Goal: Task Accomplishment & Management: Use online tool/utility

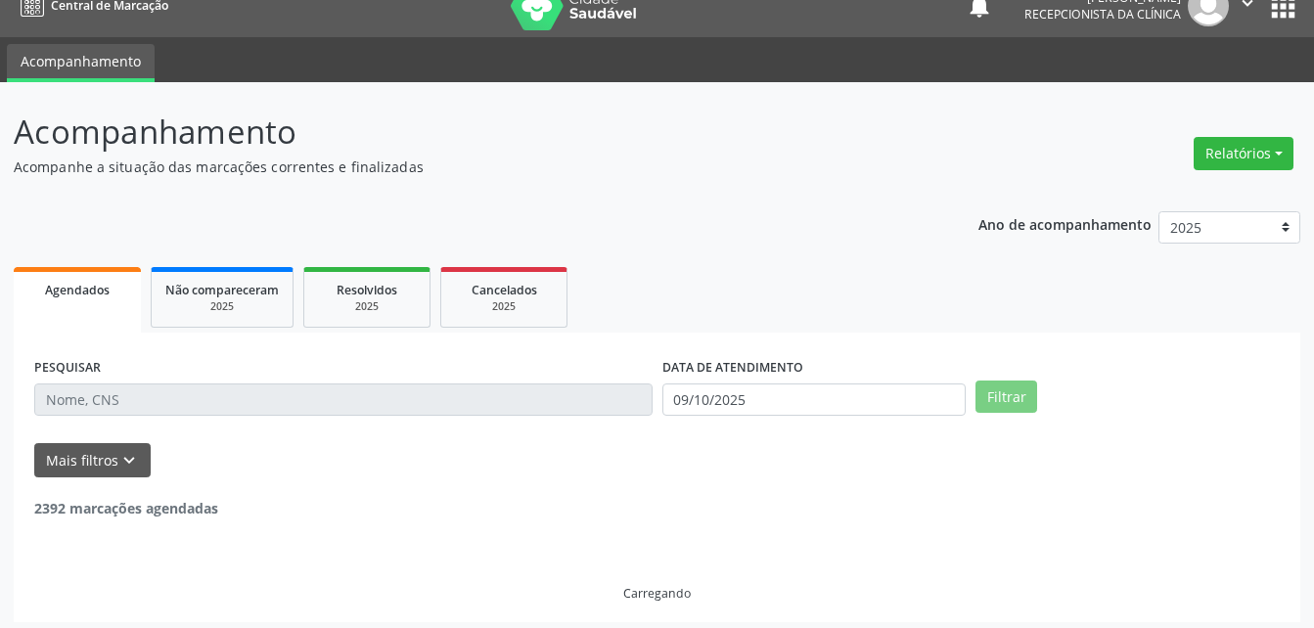
scroll to position [33, 0]
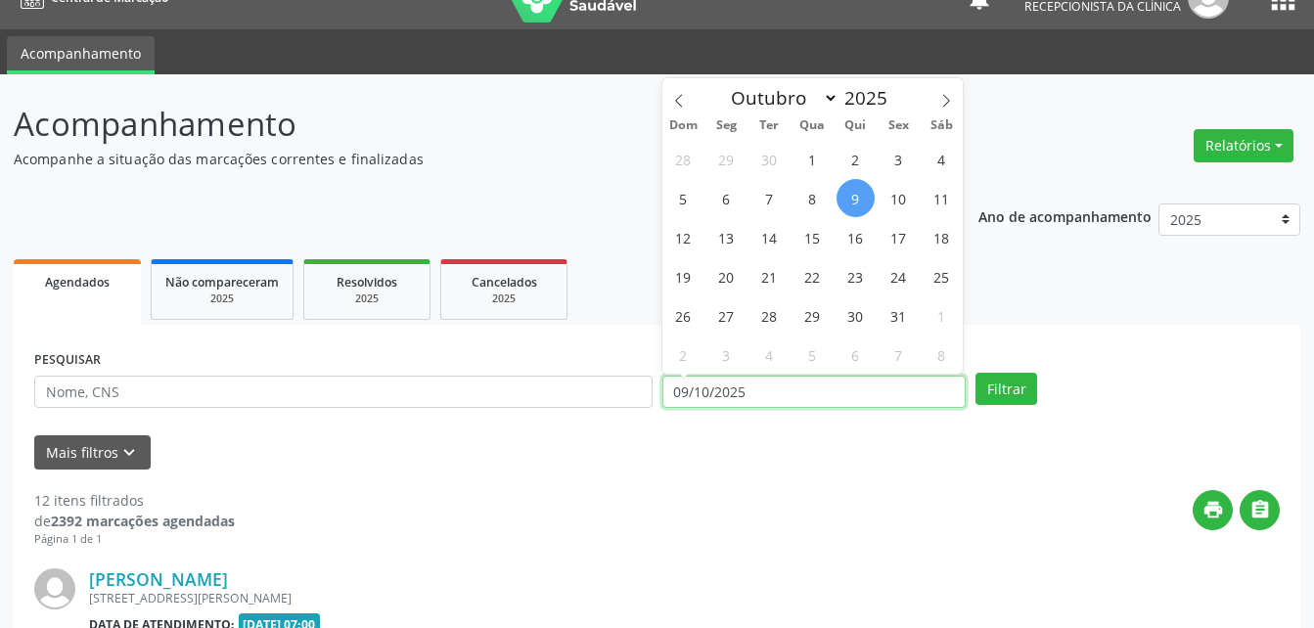
click at [749, 386] on input "09/10/2025" at bounding box center [815, 392] width 304 height 33
click at [817, 167] on span "1" at bounding box center [813, 159] width 38 height 38
type input "01/10/2025"
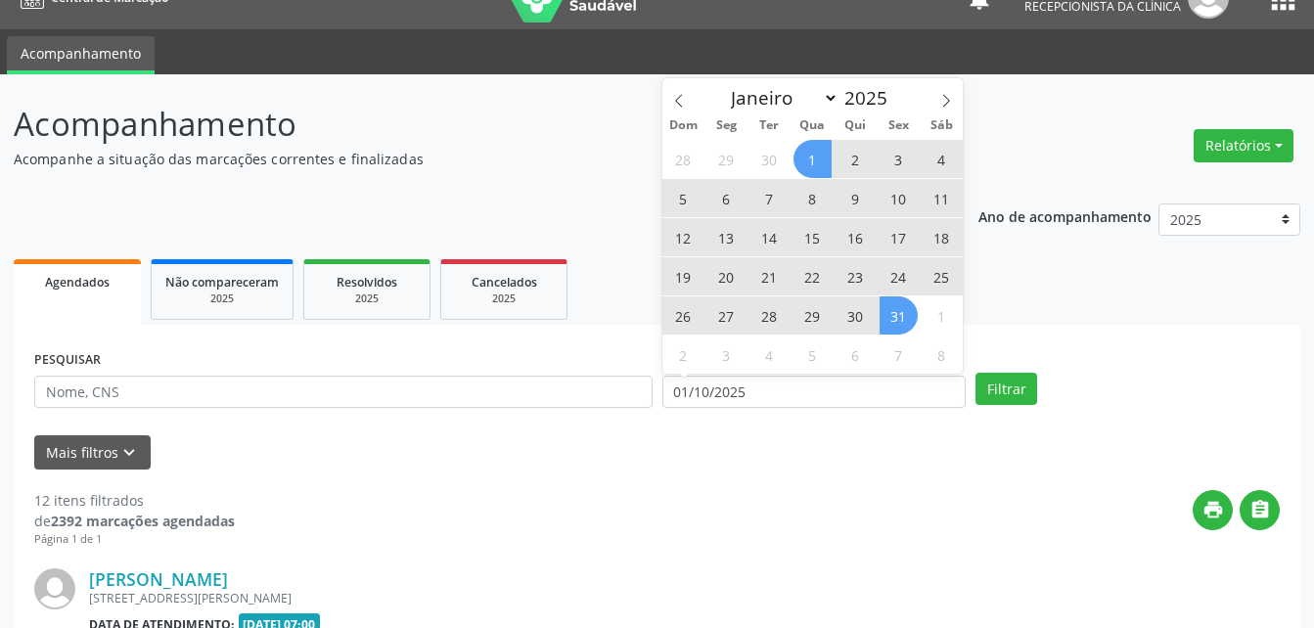
drag, startPoint x: 898, startPoint y: 317, endPoint x: 445, endPoint y: 340, distance: 453.7
click at [895, 317] on span "31" at bounding box center [899, 316] width 38 height 38
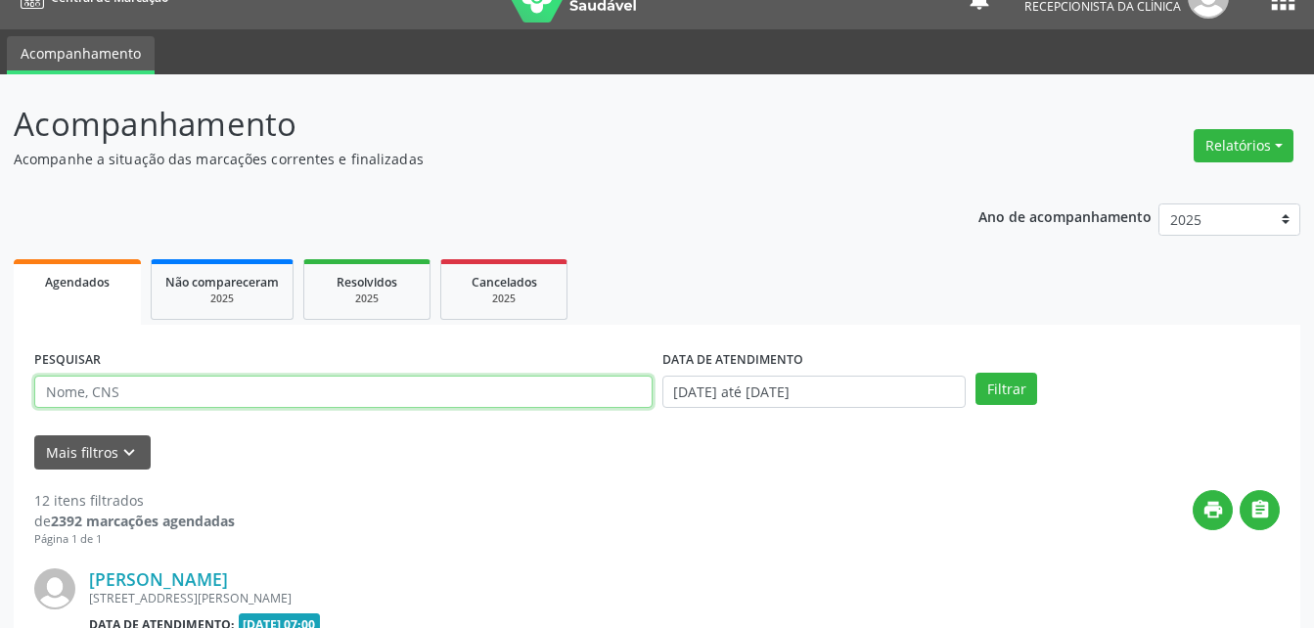
click at [426, 384] on input "text" at bounding box center [343, 392] width 619 height 33
type input "[PERSON_NAME]"
click at [976, 373] on button "Filtrar" at bounding box center [1007, 389] width 62 height 33
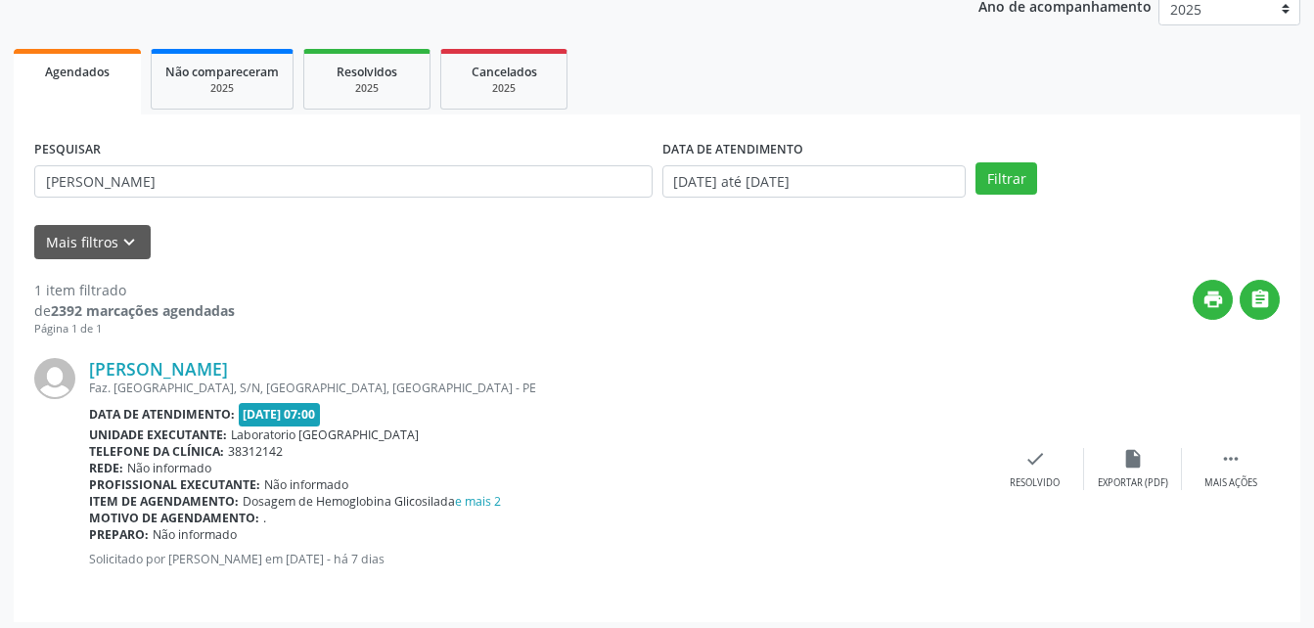
scroll to position [252, 0]
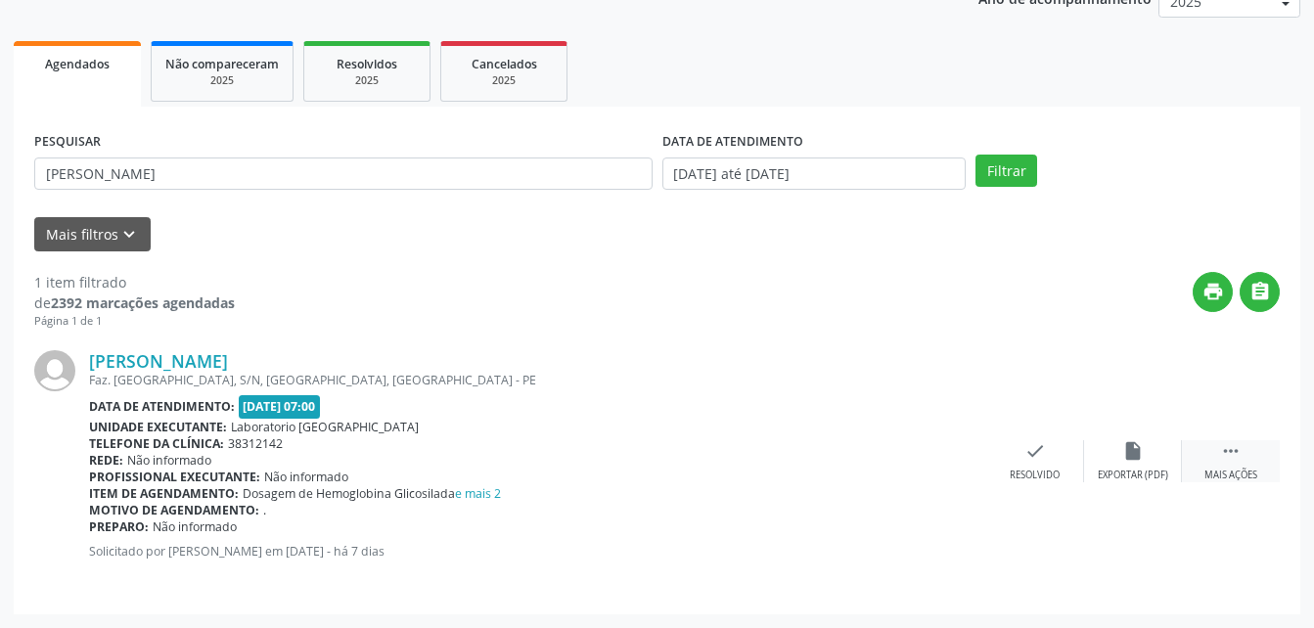
click at [1250, 475] on div "Mais ações" at bounding box center [1231, 476] width 53 height 14
click at [951, 465] on div "print Imprimir" at bounding box center [938, 461] width 98 height 42
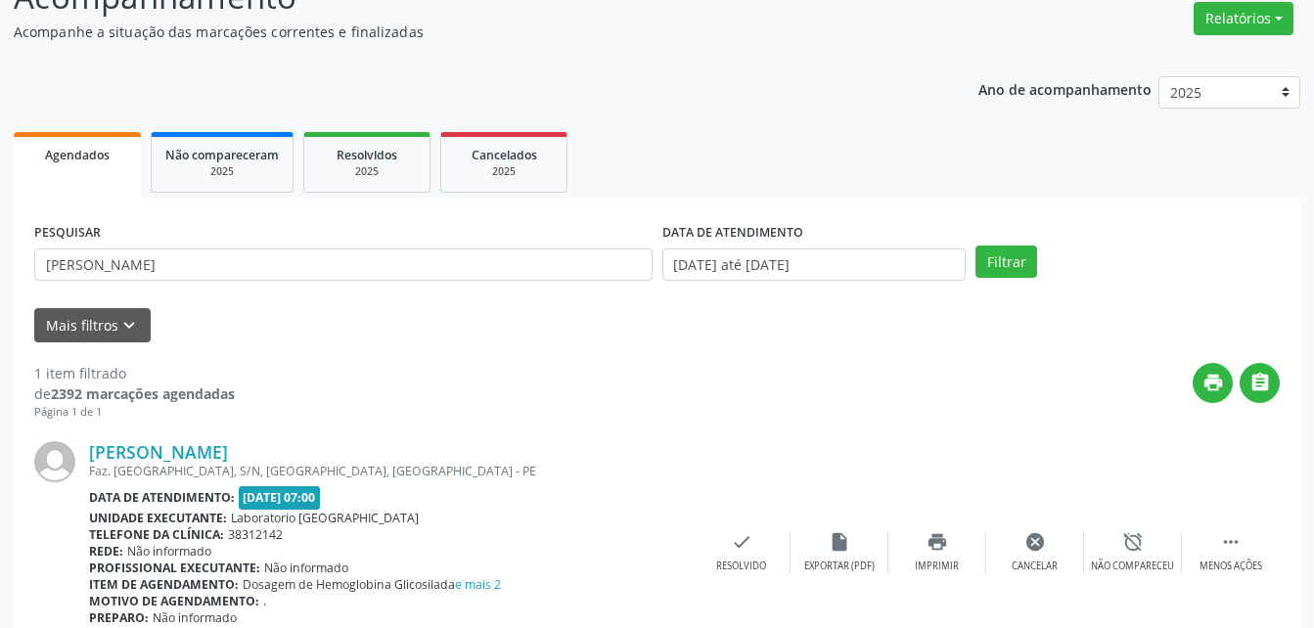
scroll to position [0, 0]
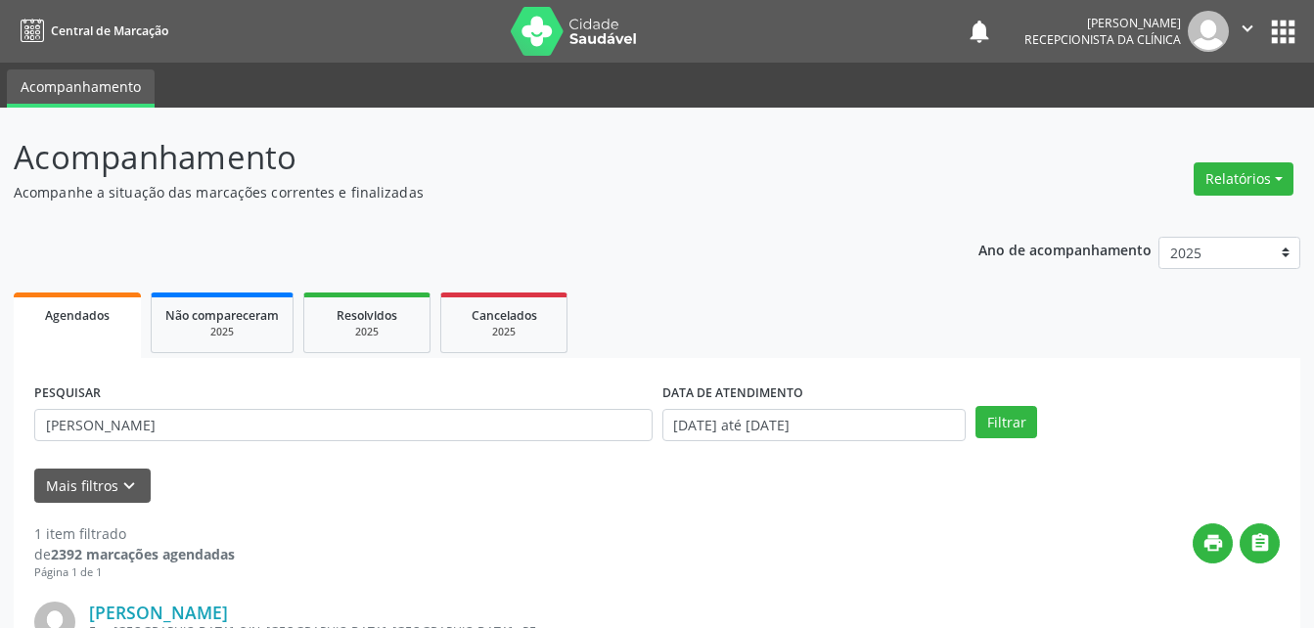
click at [771, 256] on div "Ano de acompanhamento 2025 2024 Agendados Não compareceram 2025 Resolvidos 2025…" at bounding box center [657, 544] width 1287 height 643
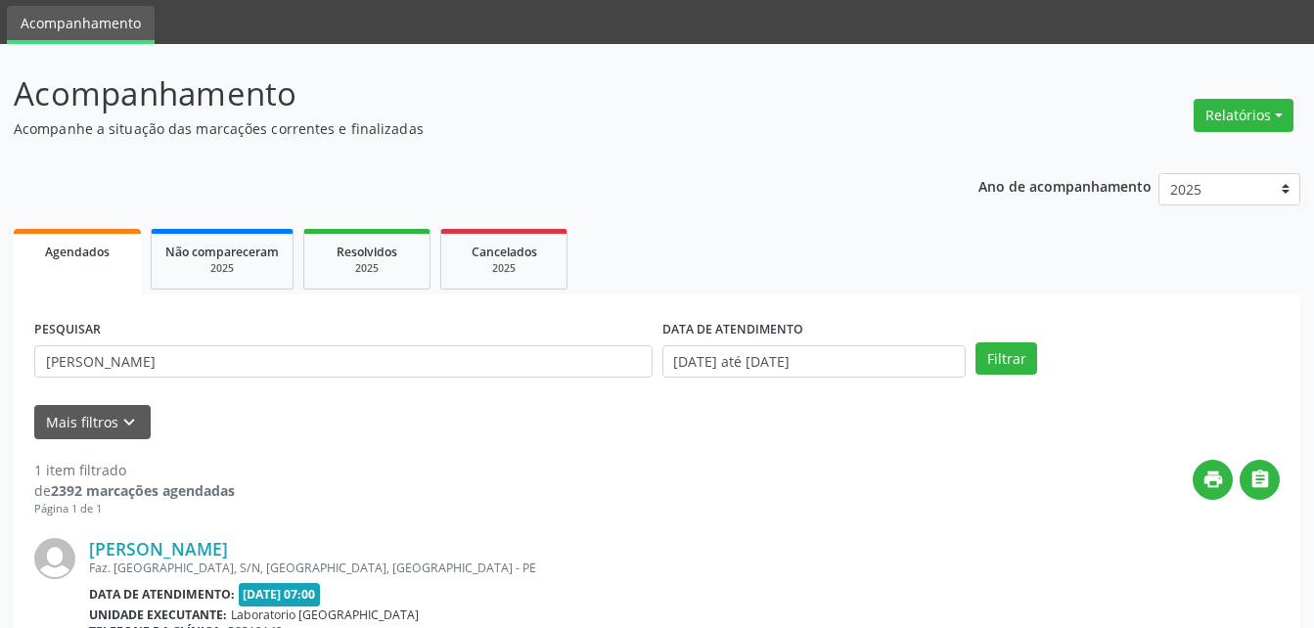
scroll to position [98, 0]
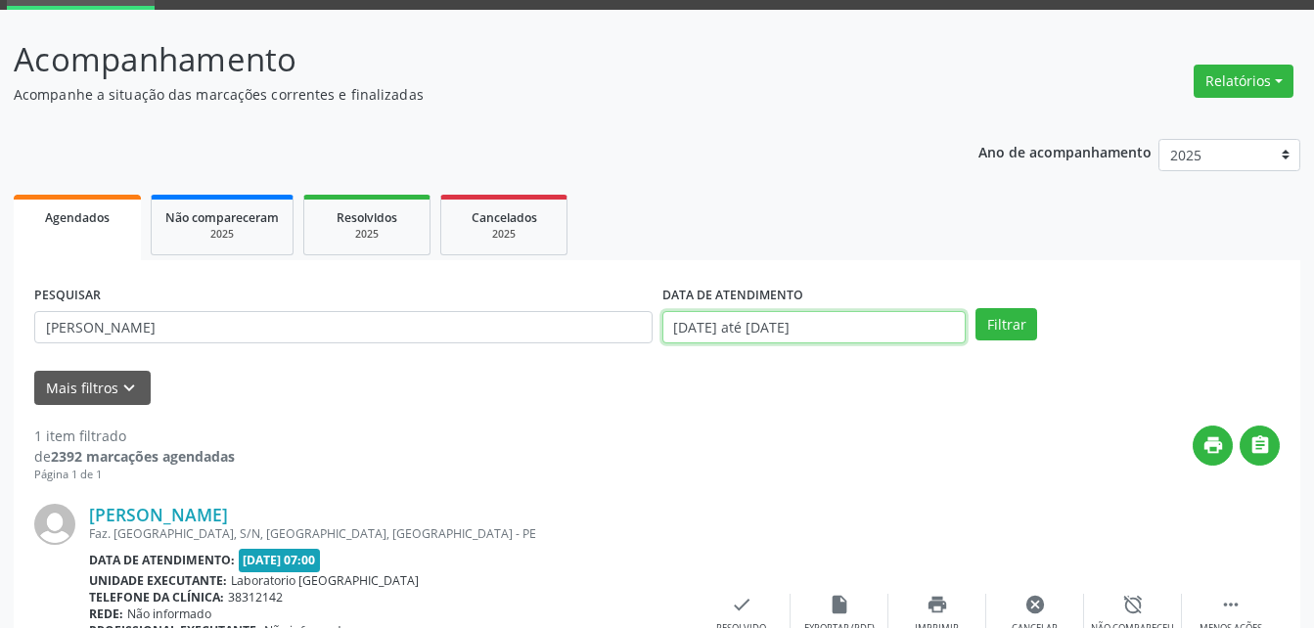
click at [801, 328] on input "[DATE] até [DATE]" at bounding box center [815, 327] width 304 height 33
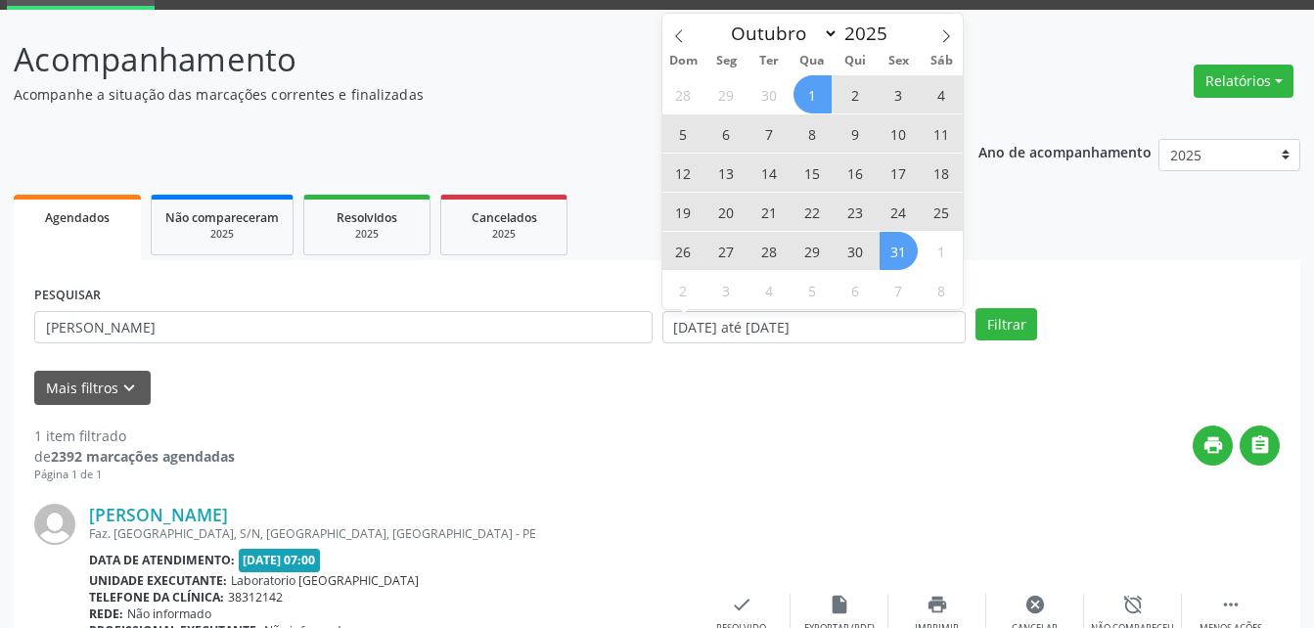
click at [725, 173] on span "13" at bounding box center [727, 173] width 38 height 38
type input "[DATE]"
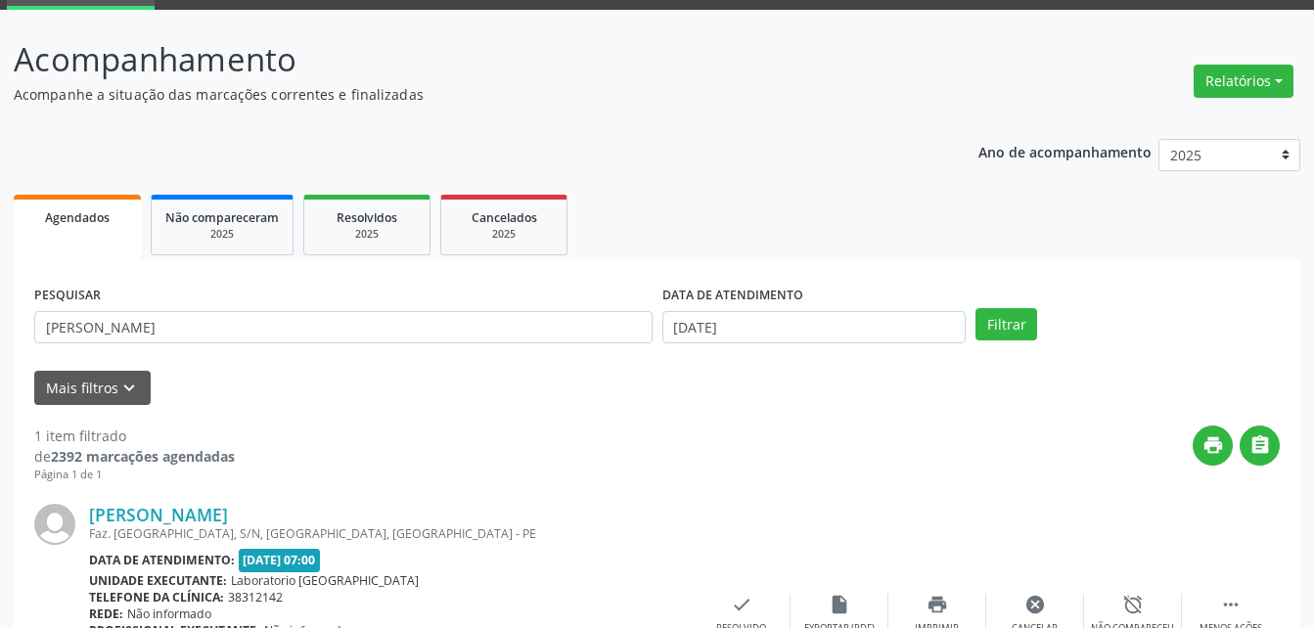
drag, startPoint x: 620, startPoint y: 479, endPoint x: 416, endPoint y: 373, distance: 229.4
click at [616, 477] on div "print " at bounding box center [757, 455] width 1045 height 58
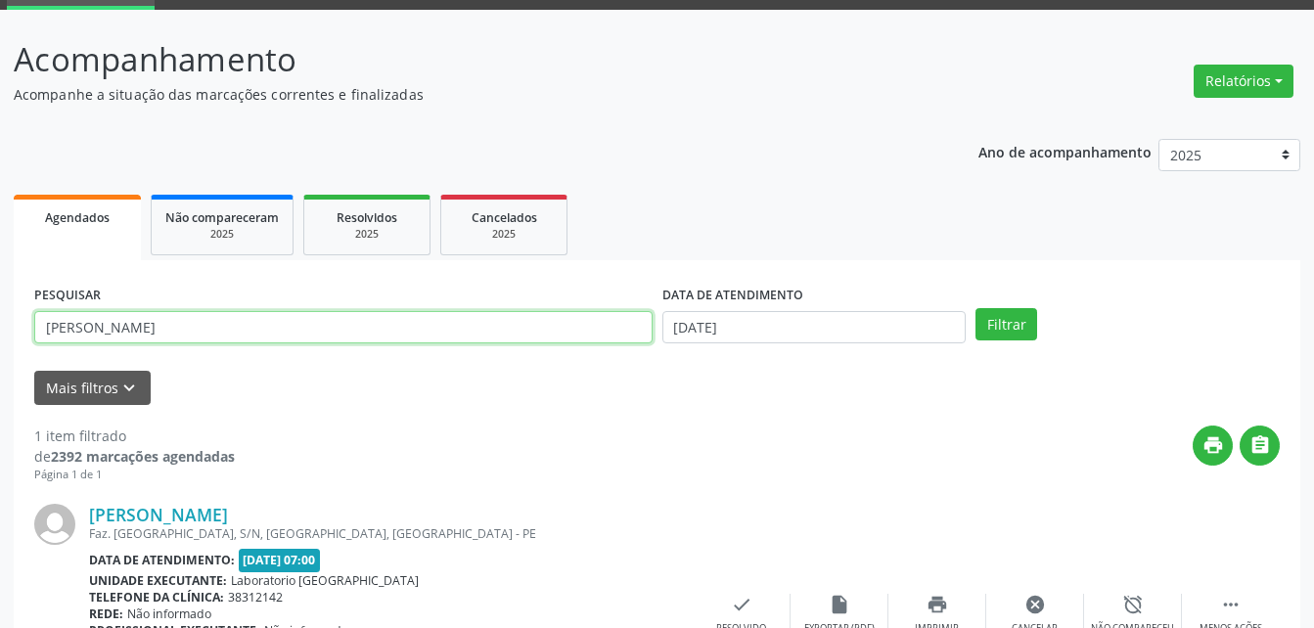
click at [323, 317] on input "[PERSON_NAME]" at bounding box center [343, 327] width 619 height 33
click at [306, 316] on input "[PERSON_NAME]" at bounding box center [343, 327] width 619 height 33
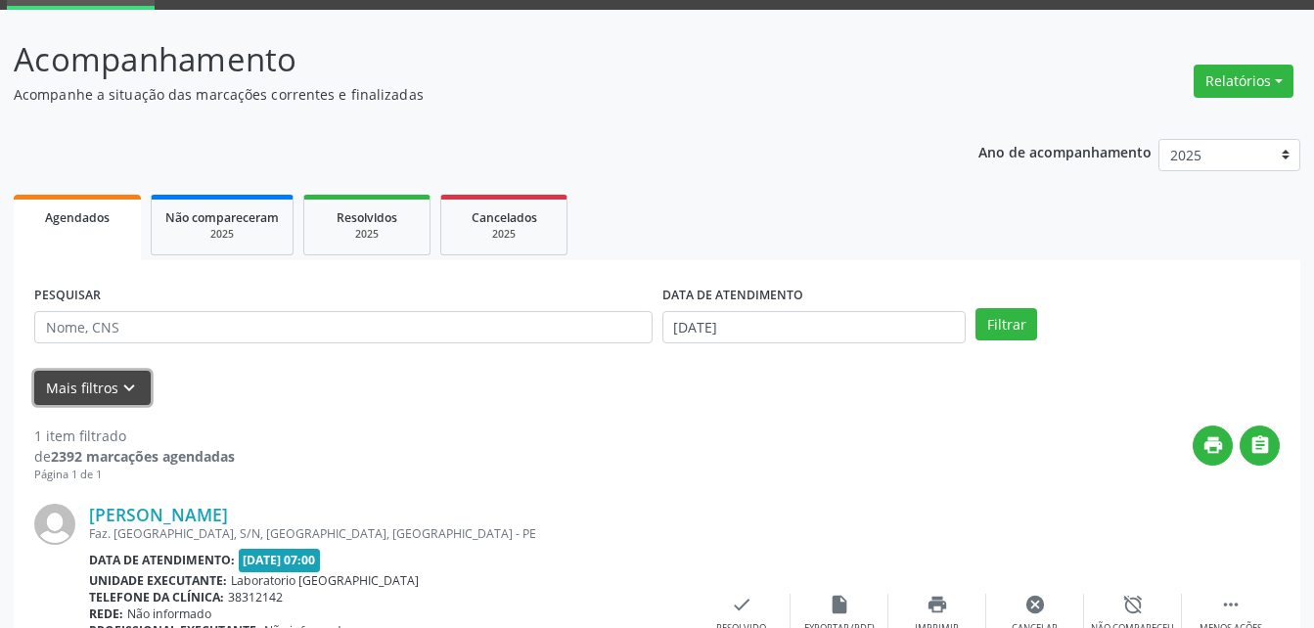
click at [71, 388] on button "Mais filtros keyboard_arrow_down" at bounding box center [92, 388] width 116 height 34
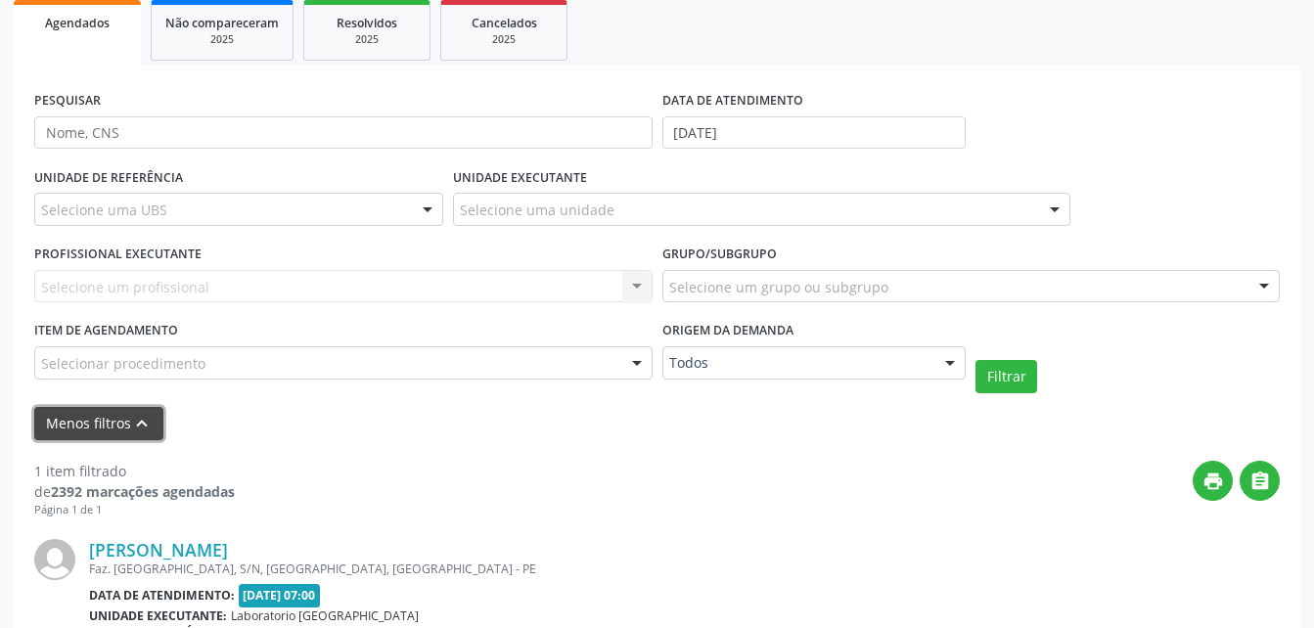
scroll to position [294, 0]
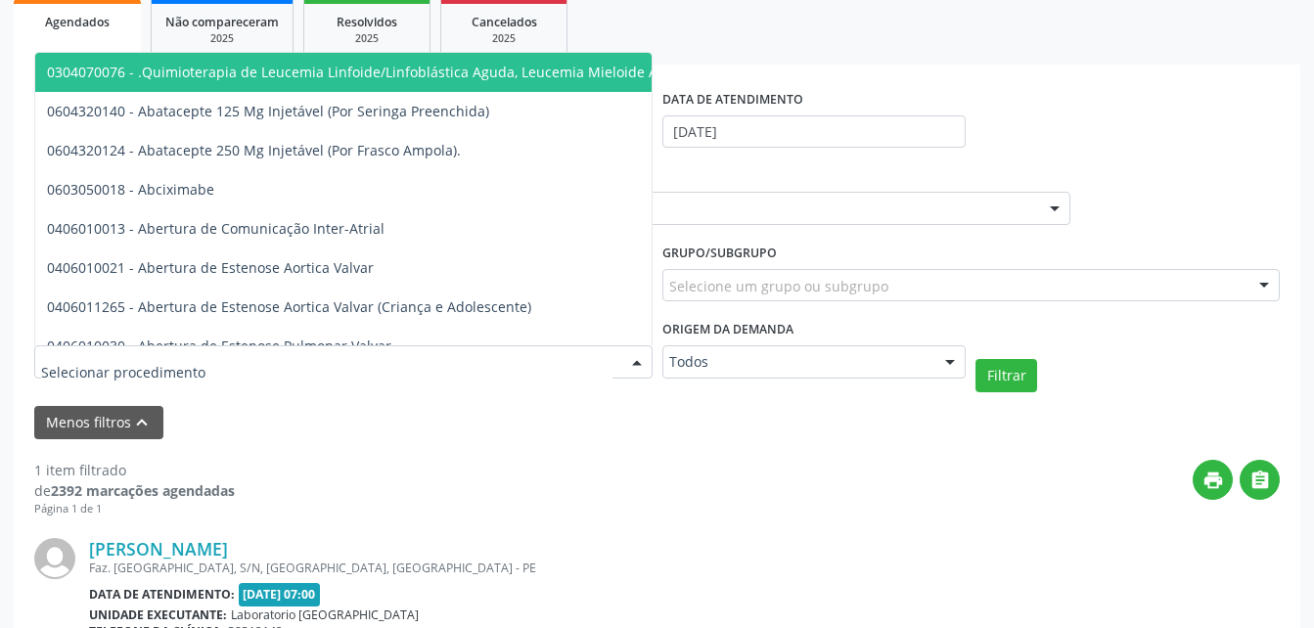
click at [139, 363] on input "text" at bounding box center [327, 371] width 572 height 39
click at [138, 364] on input "text" at bounding box center [327, 371] width 572 height 39
click at [448, 438] on div "Menos filtros keyboard_arrow_up" at bounding box center [657, 423] width 1256 height 34
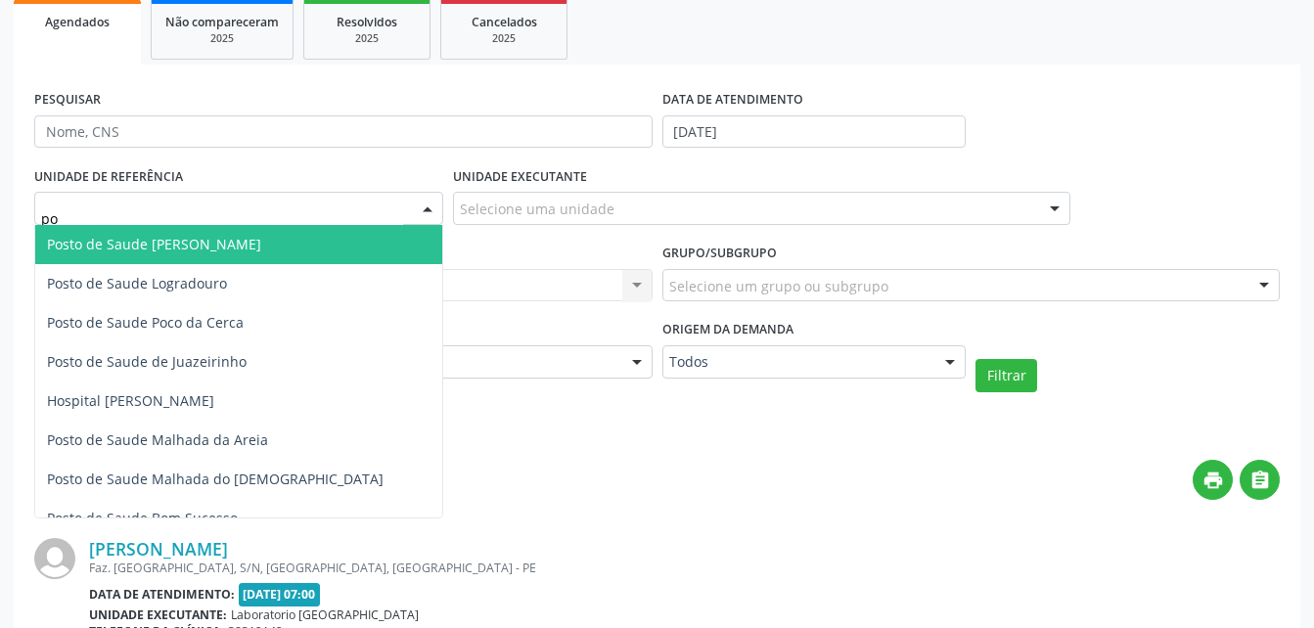
type input "poc"
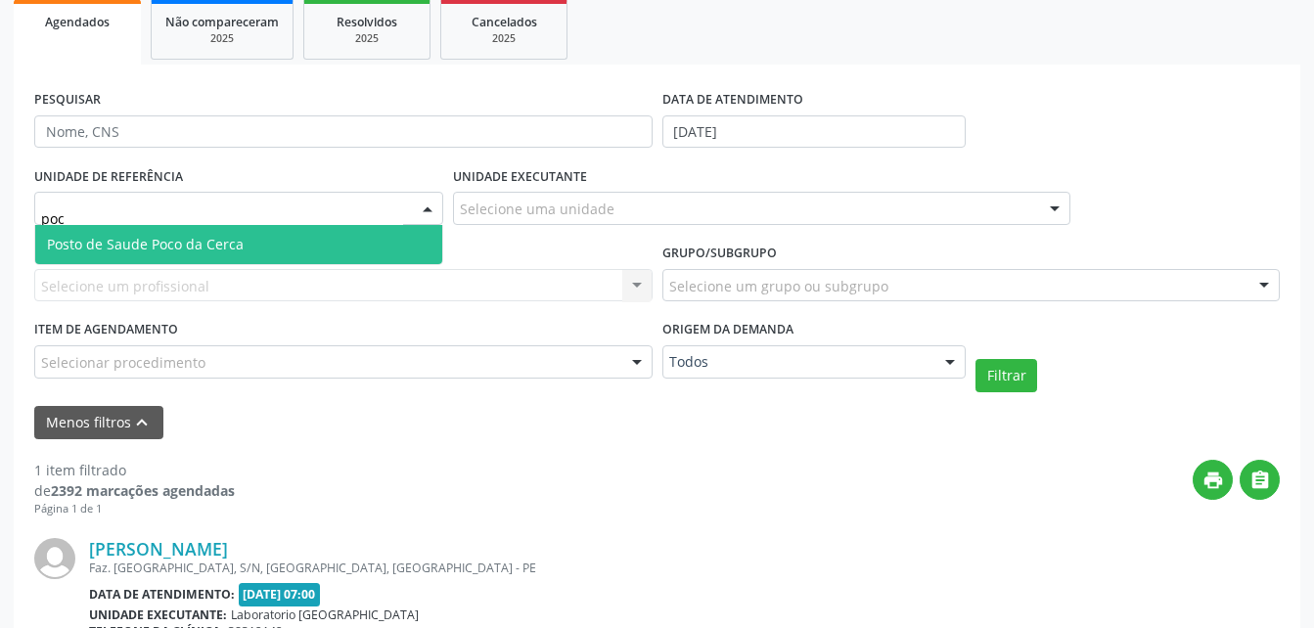
click at [149, 253] on span "Posto de Saude Poco da Cerca" at bounding box center [145, 244] width 197 height 19
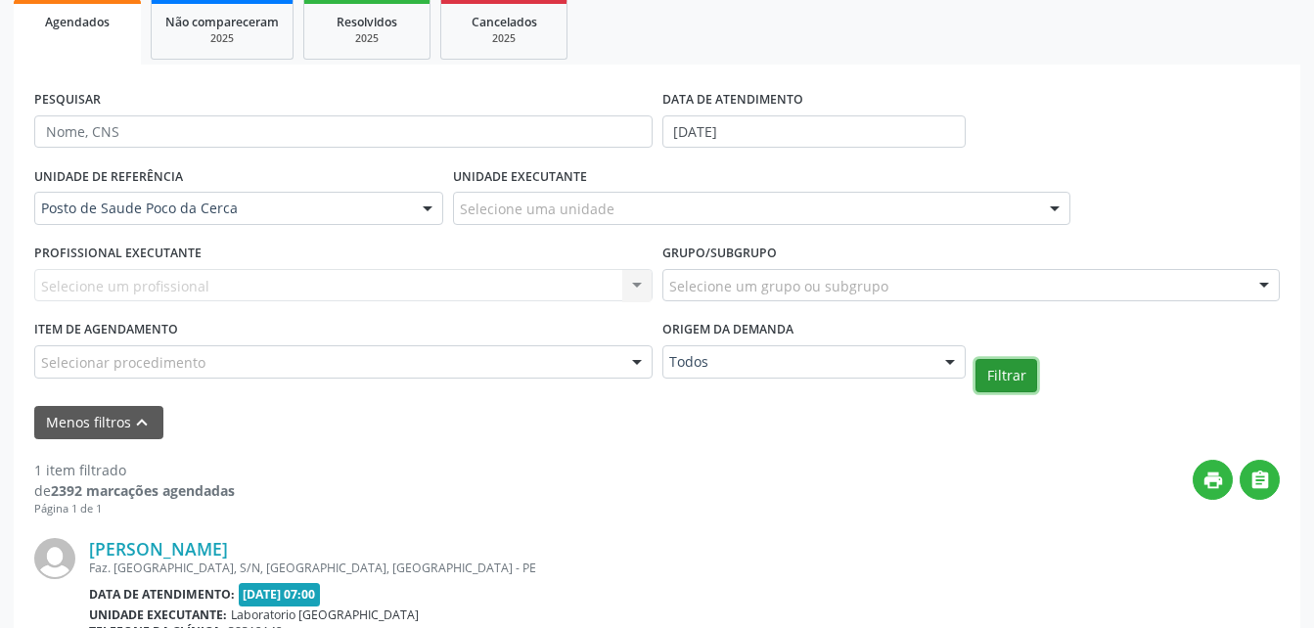
click at [991, 374] on button "Filtrar" at bounding box center [1007, 375] width 62 height 33
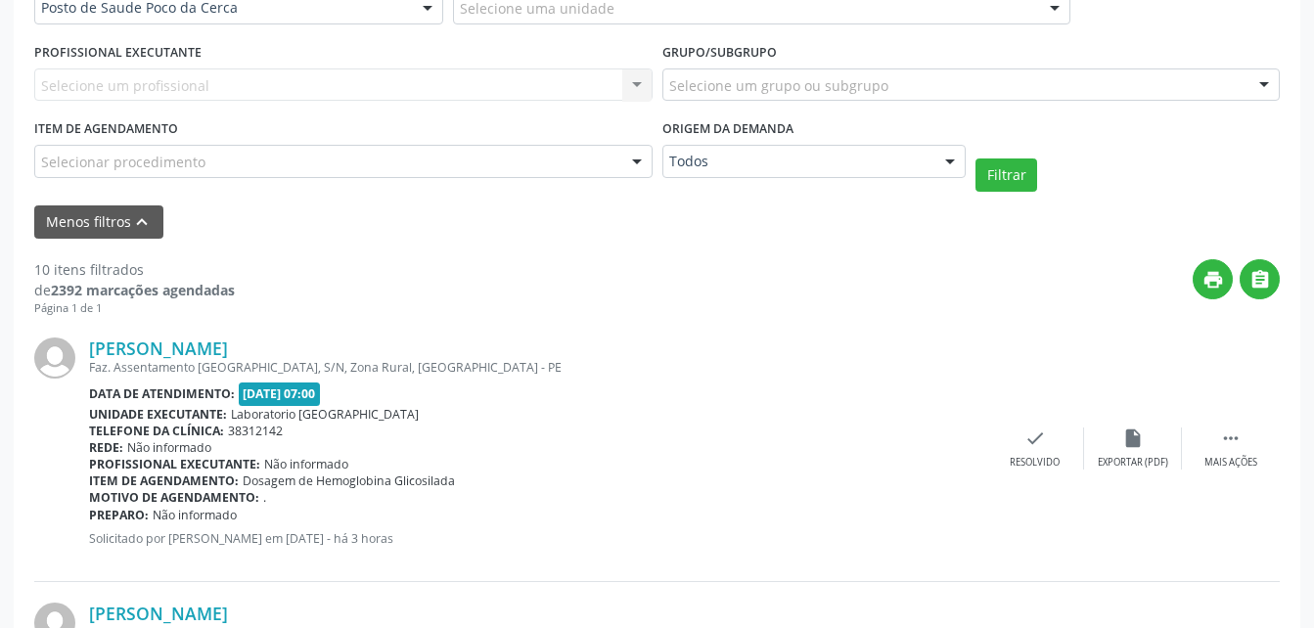
scroll to position [587, 0]
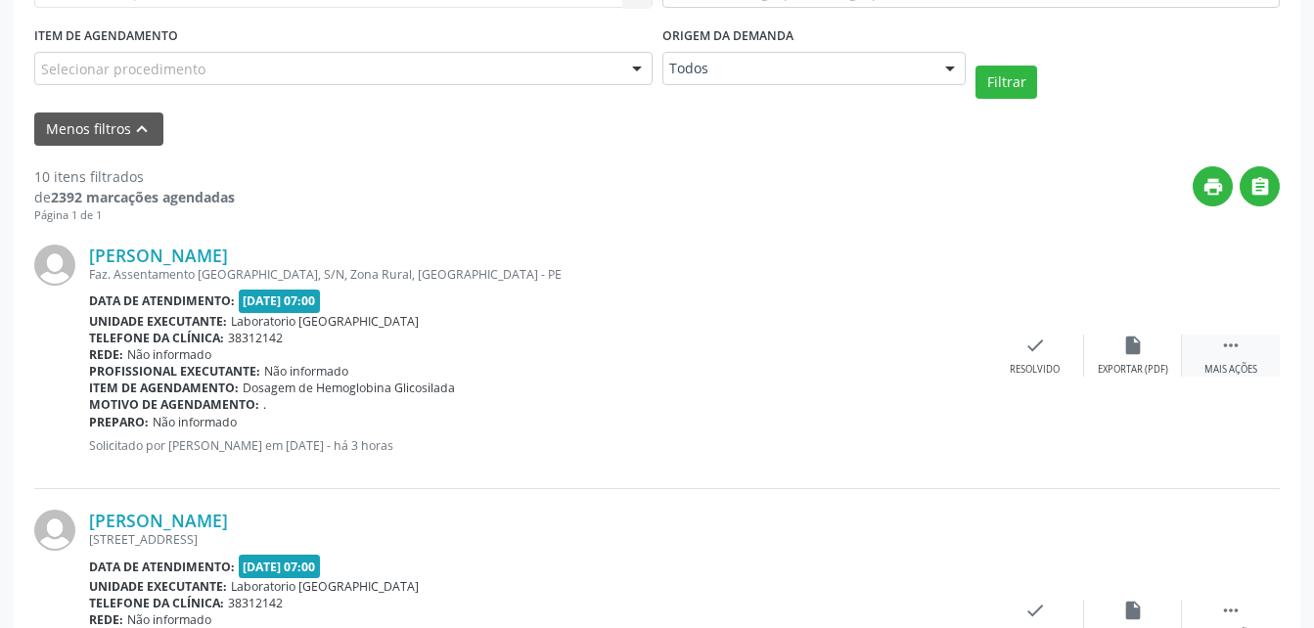
click at [1234, 361] on div " Mais ações" at bounding box center [1231, 356] width 98 height 42
click at [925, 343] on div "print Imprimir" at bounding box center [938, 356] width 98 height 42
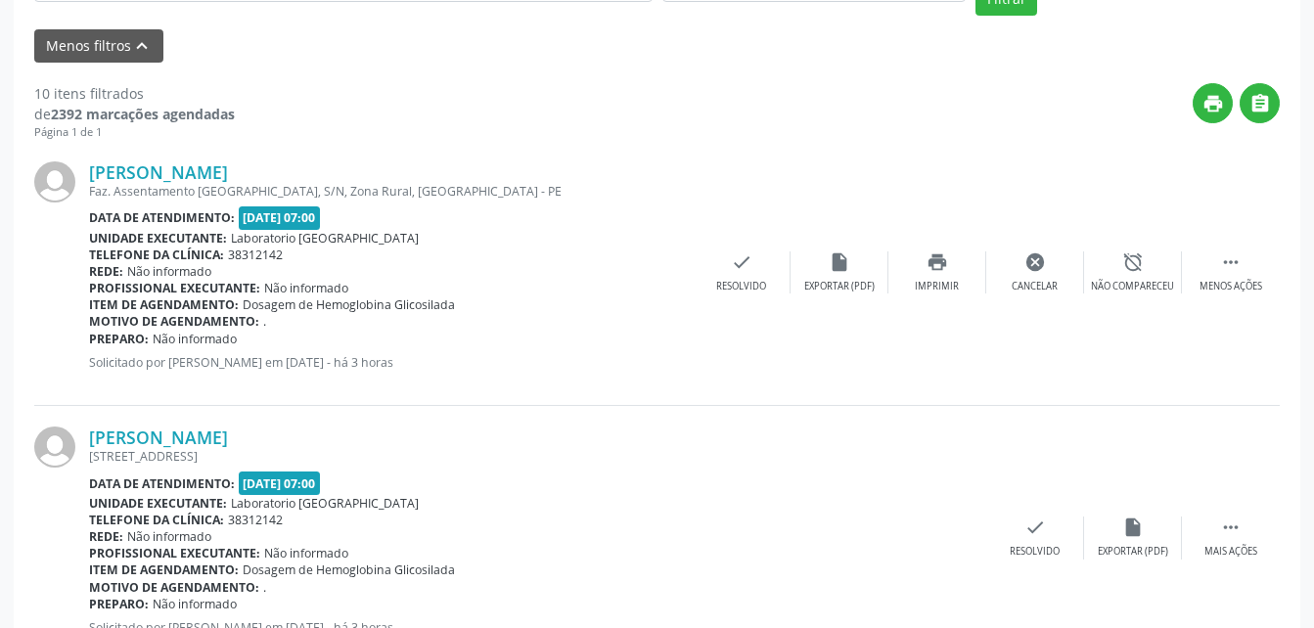
scroll to position [783, 0]
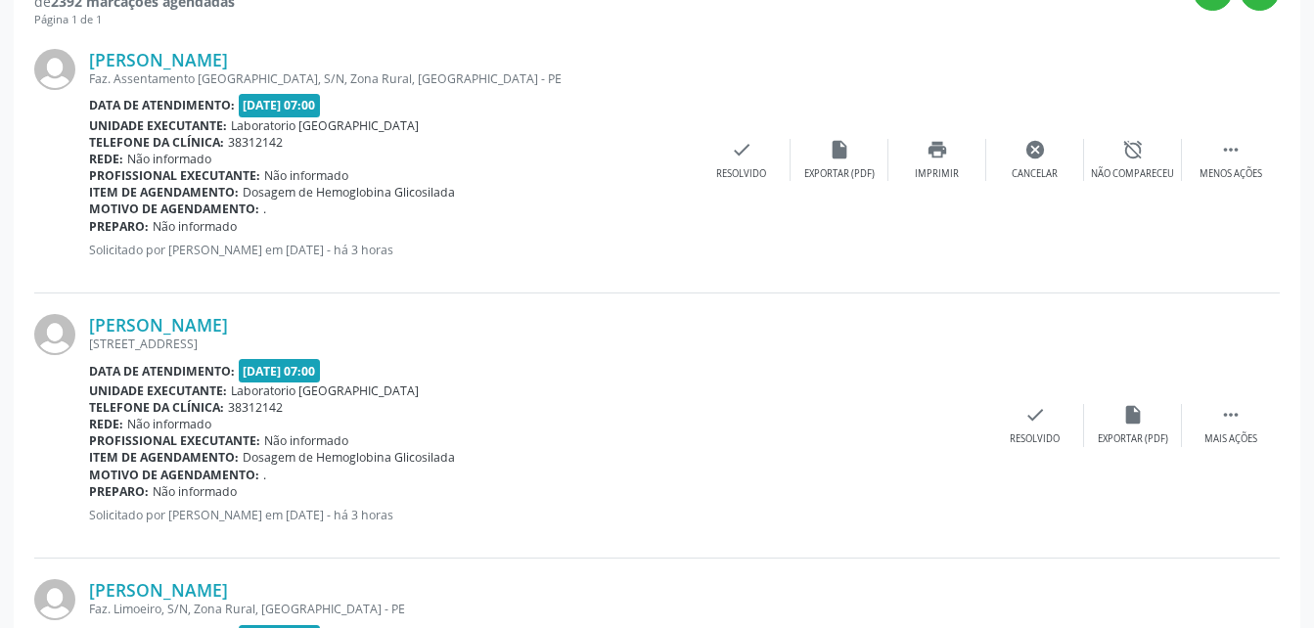
drag, startPoint x: 1244, startPoint y: 408, endPoint x: 1152, endPoint y: 395, distance: 92.9
click at [1242, 410] on div " Mais ações" at bounding box center [1231, 425] width 98 height 42
click at [928, 426] on icon "print" at bounding box center [938, 415] width 22 height 22
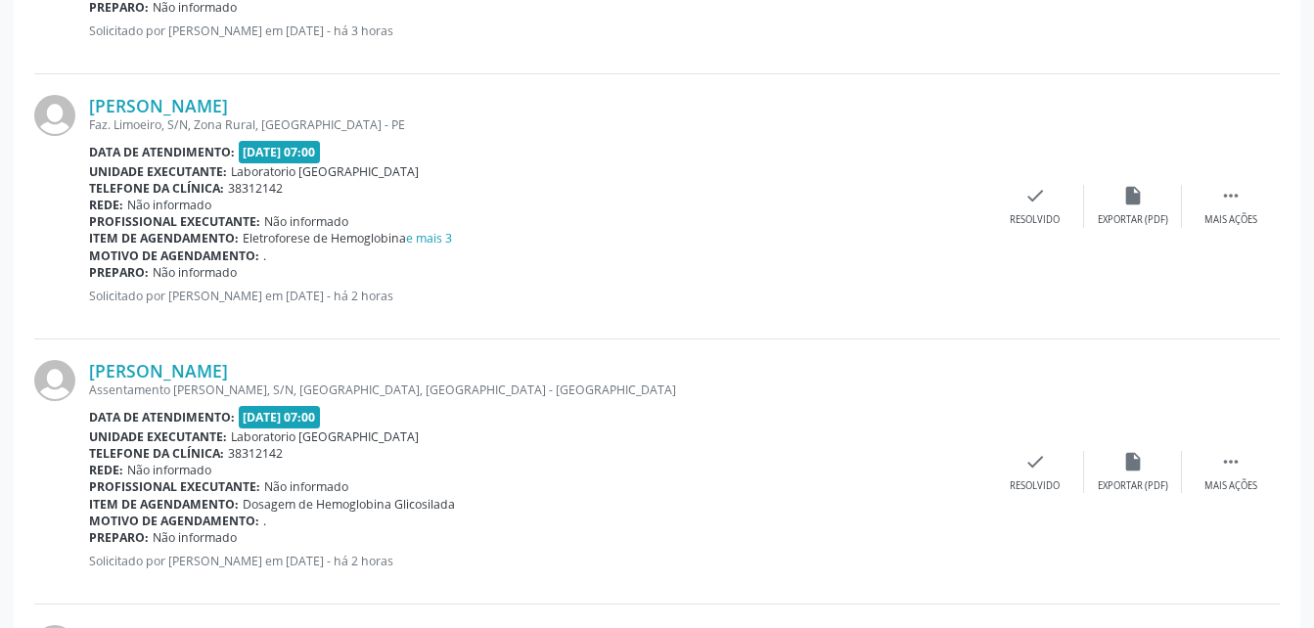
scroll to position [1272, 0]
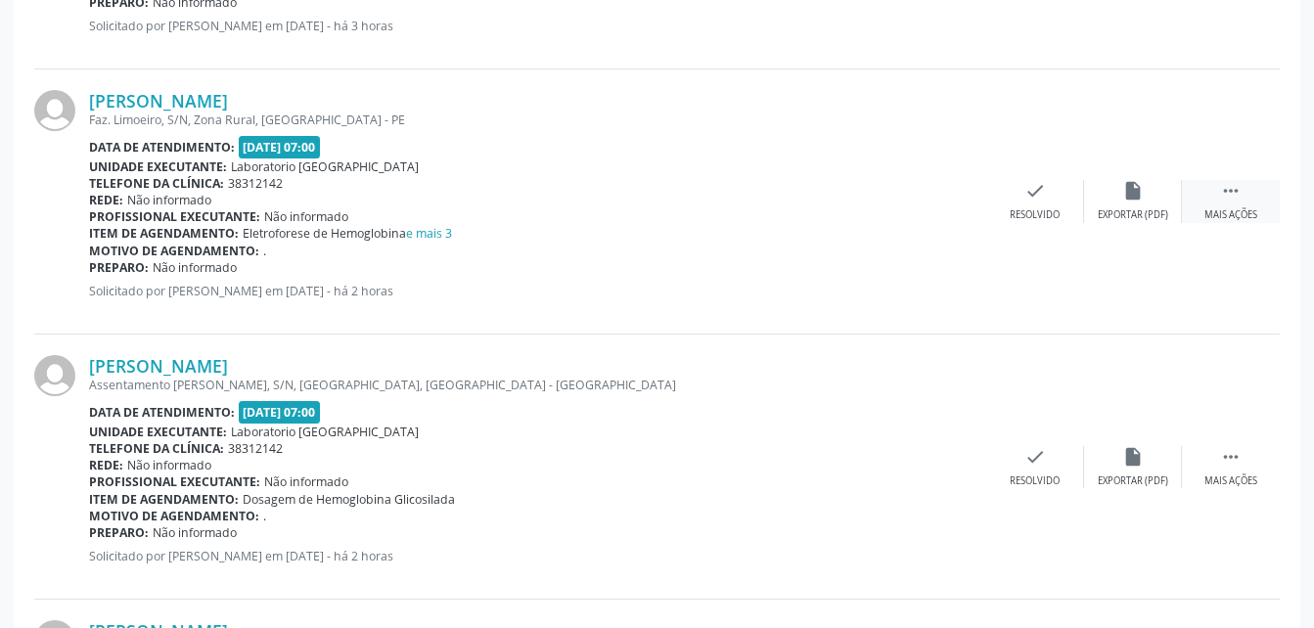
drag, startPoint x: 1254, startPoint y: 201, endPoint x: 1215, endPoint y: 201, distance: 39.1
click at [1254, 201] on div " Mais ações" at bounding box center [1231, 201] width 98 height 42
click at [938, 199] on icon "print" at bounding box center [938, 191] width 22 height 22
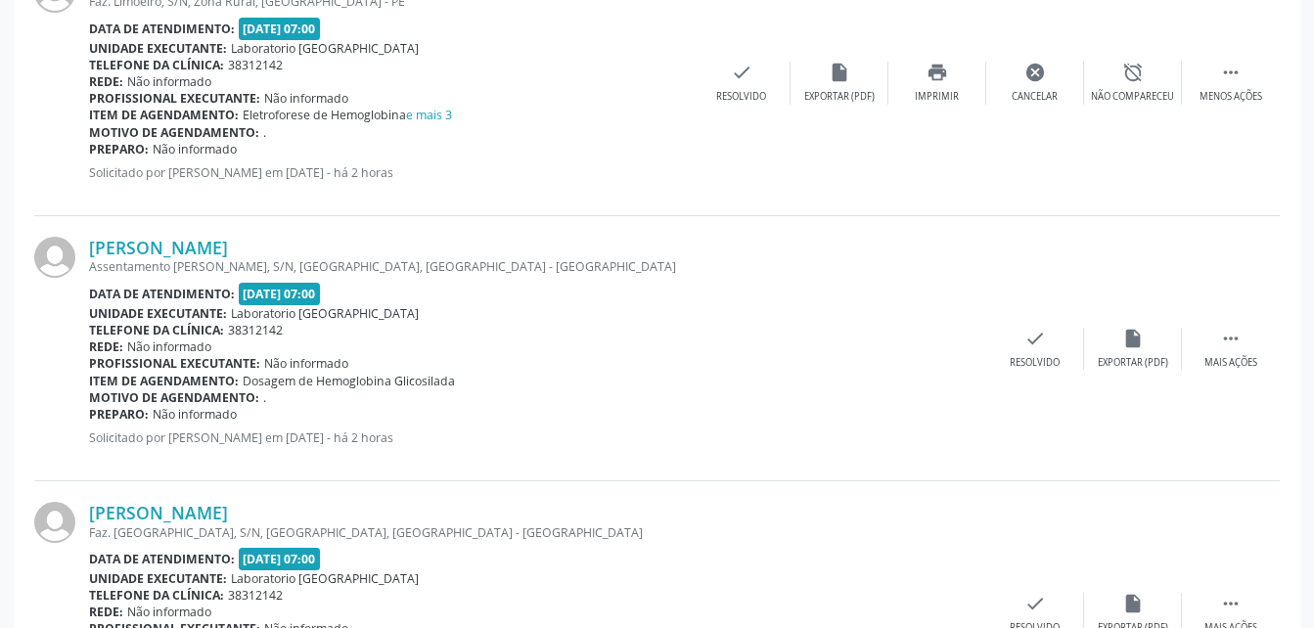
scroll to position [1566, 0]
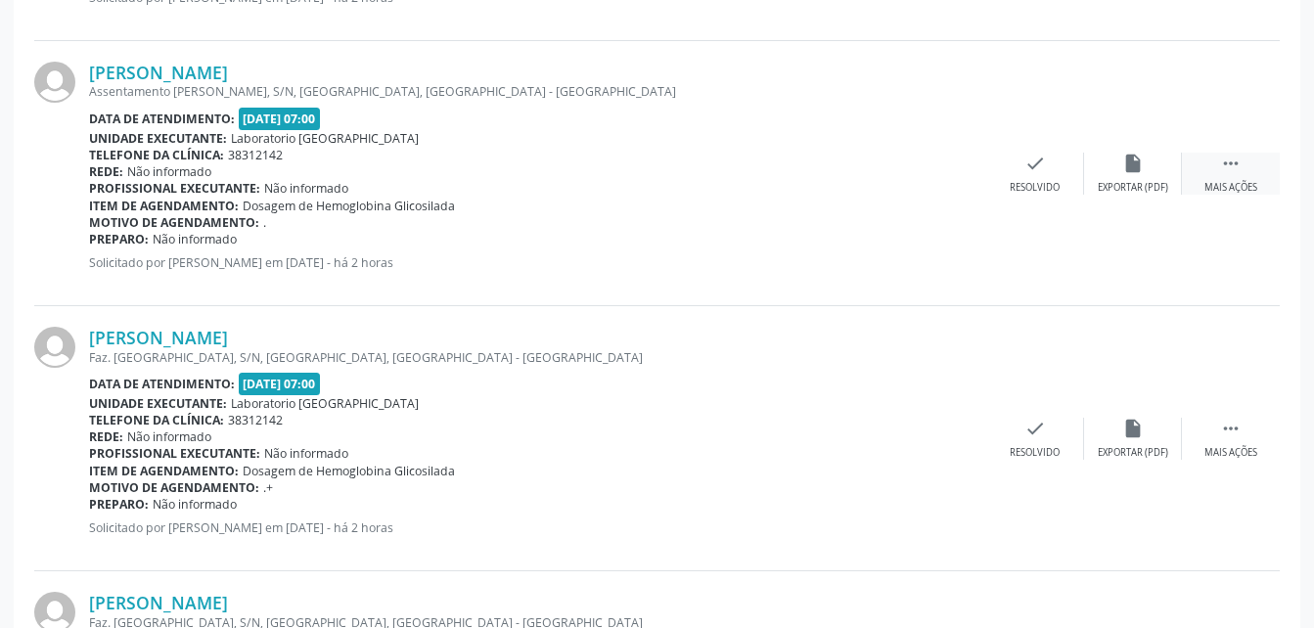
click at [1241, 170] on icon "" at bounding box center [1231, 164] width 22 height 22
click at [930, 176] on div "print Imprimir" at bounding box center [938, 174] width 98 height 42
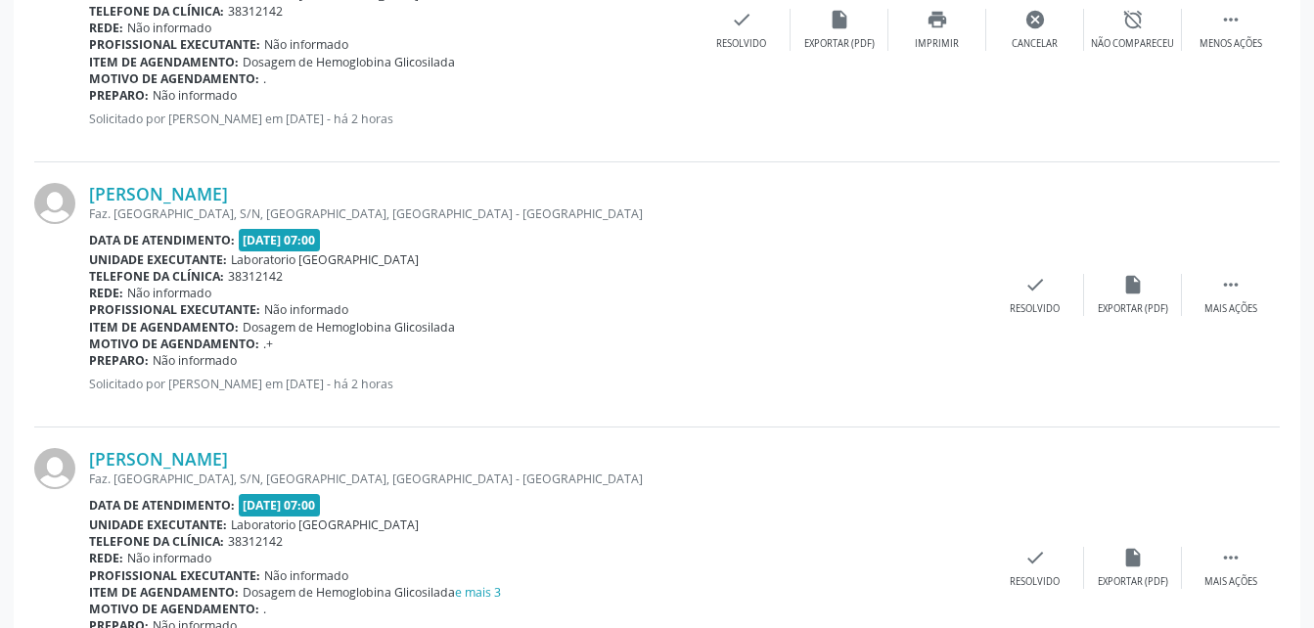
scroll to position [1762, 0]
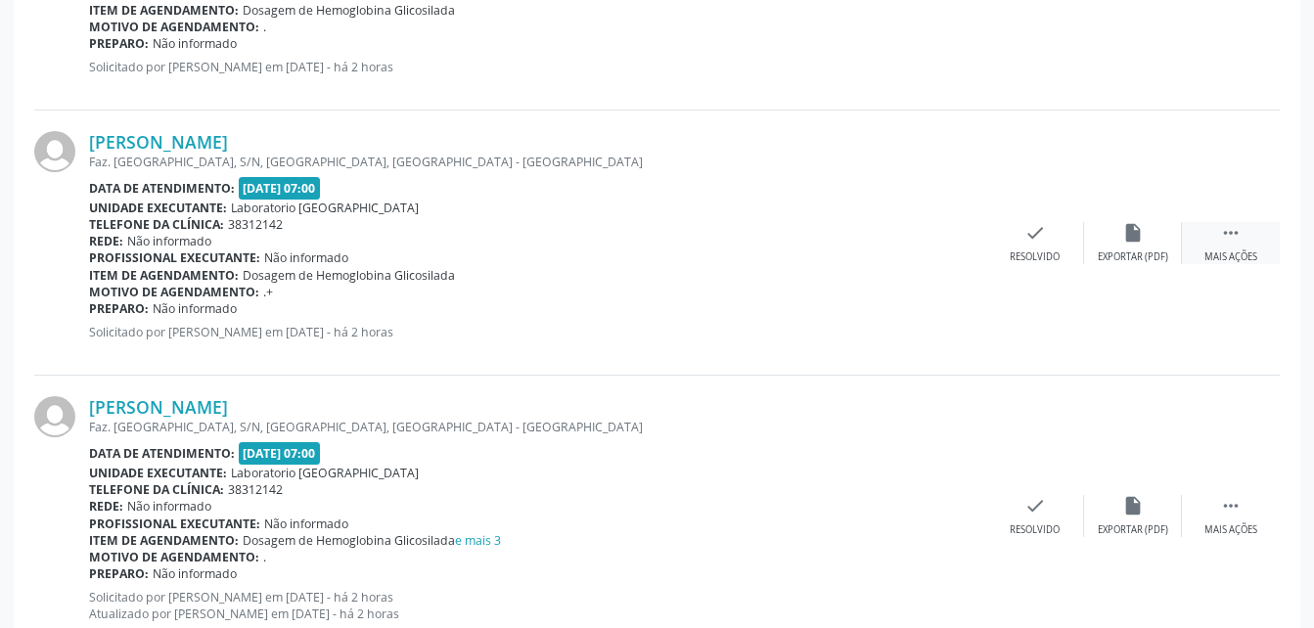
click at [1222, 237] on icon "" at bounding box center [1231, 233] width 22 height 22
click at [933, 244] on div "print Imprimir" at bounding box center [938, 243] width 98 height 42
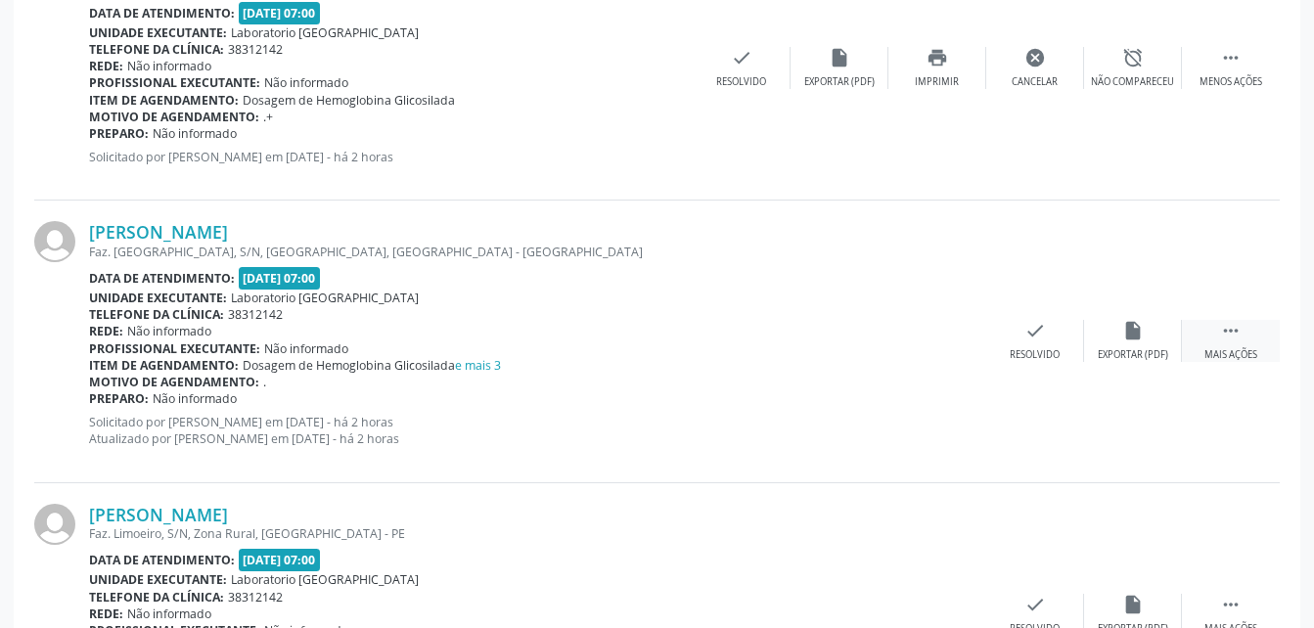
scroll to position [1957, 0]
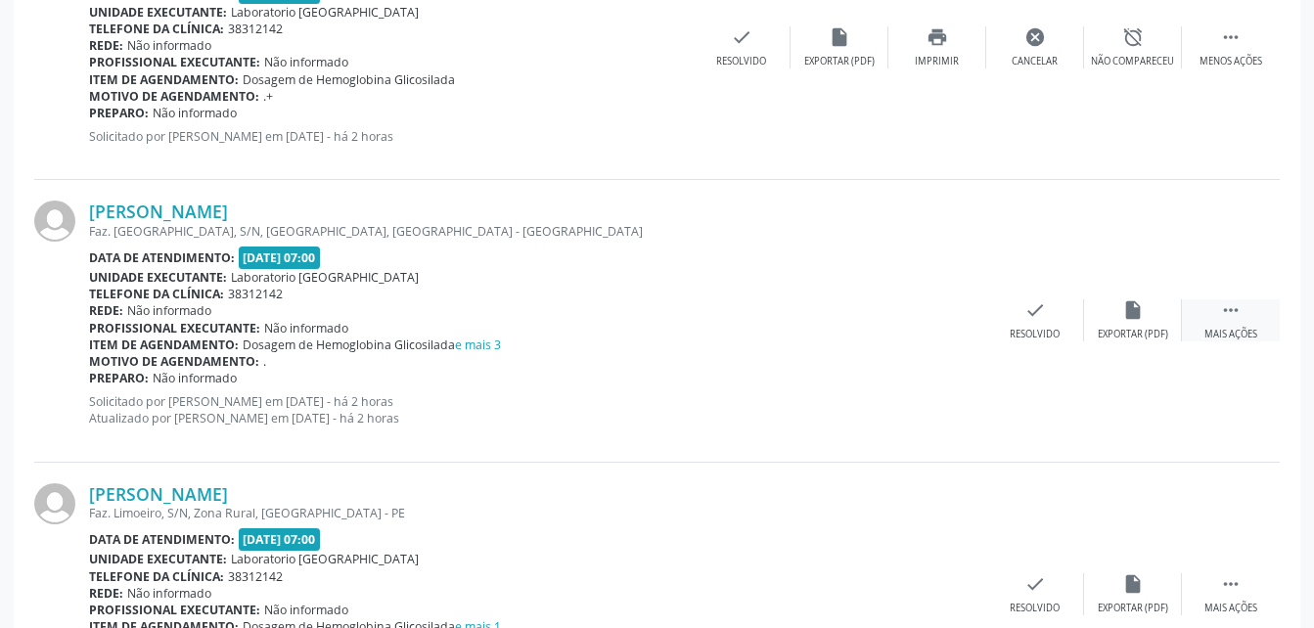
drag, startPoint x: 1234, startPoint y: 305, endPoint x: 1204, endPoint y: 307, distance: 30.4
click at [1234, 305] on icon "" at bounding box center [1231, 310] width 22 height 22
click at [938, 315] on icon "print" at bounding box center [938, 310] width 22 height 22
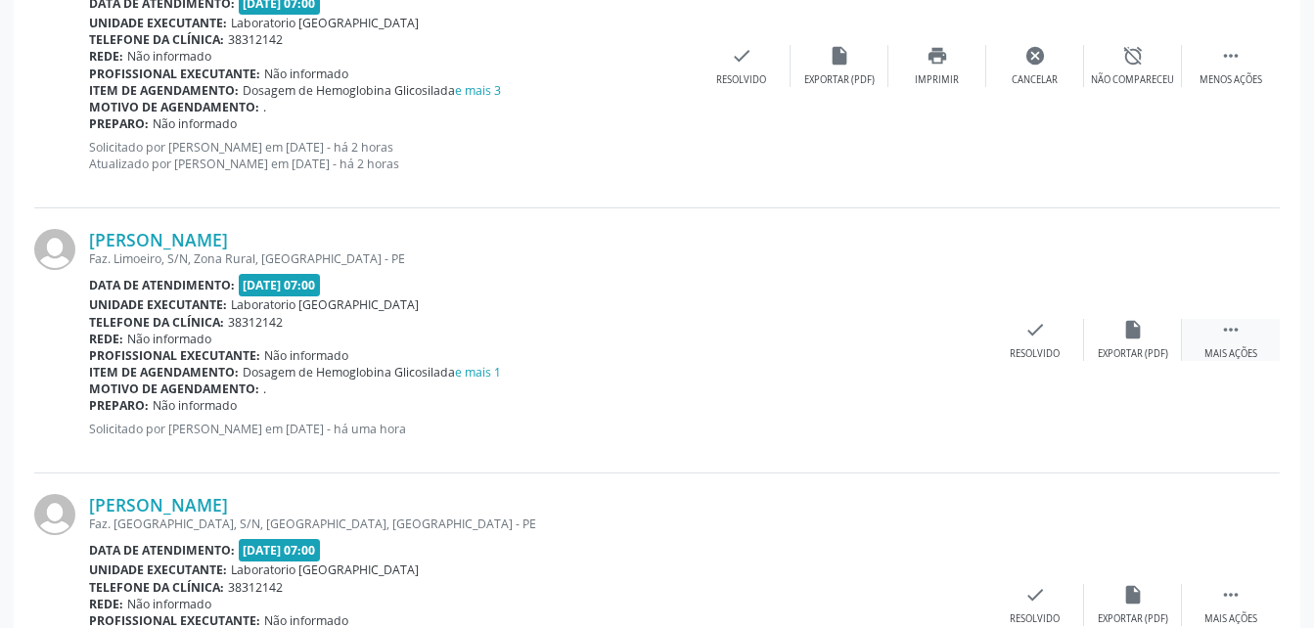
scroll to position [2251, 0]
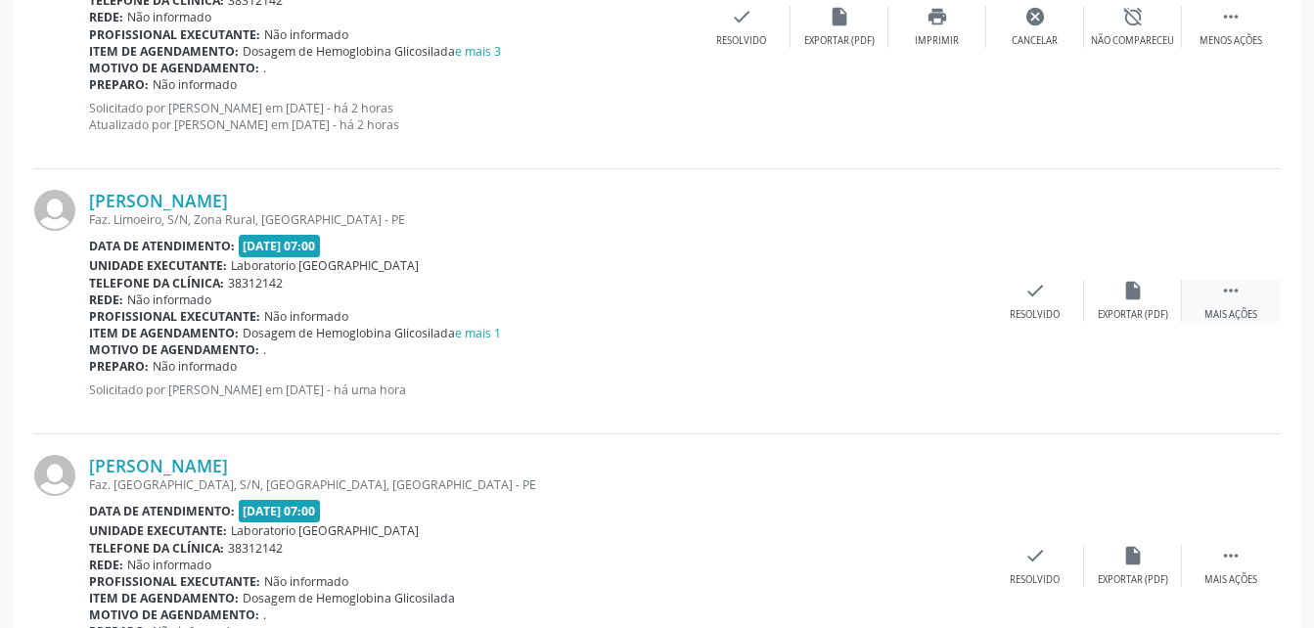
click at [1240, 315] on div "Mais ações" at bounding box center [1231, 315] width 53 height 14
click at [945, 290] on icon "print" at bounding box center [938, 291] width 22 height 22
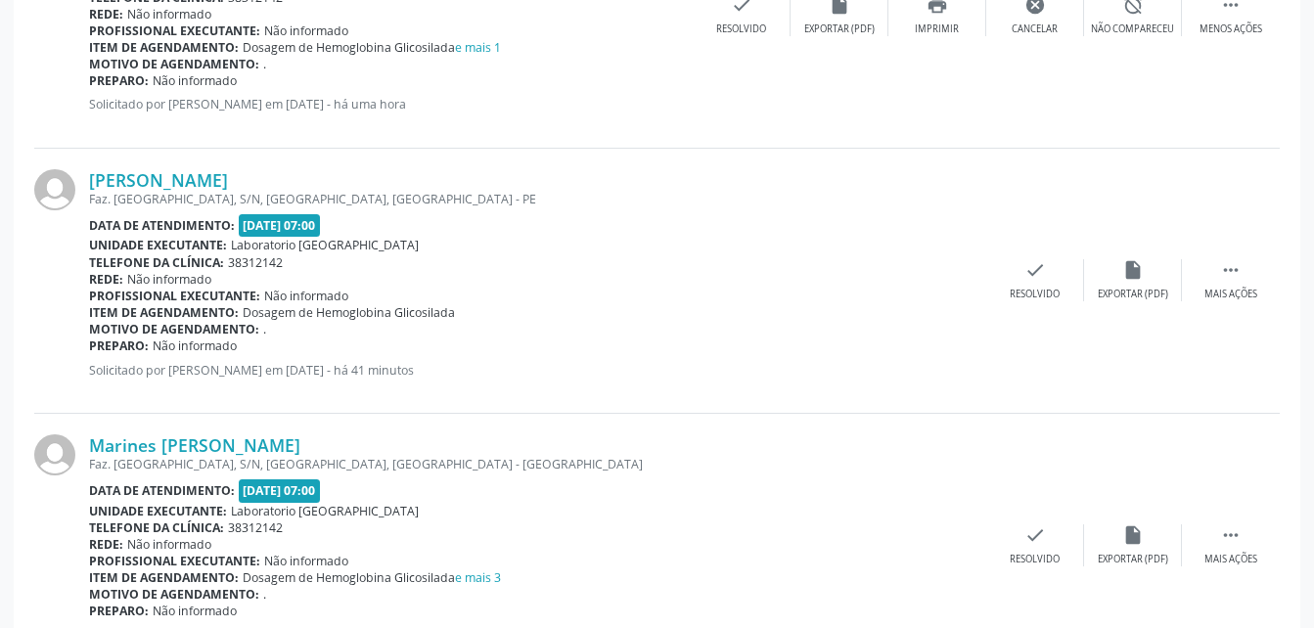
scroll to position [2545, 0]
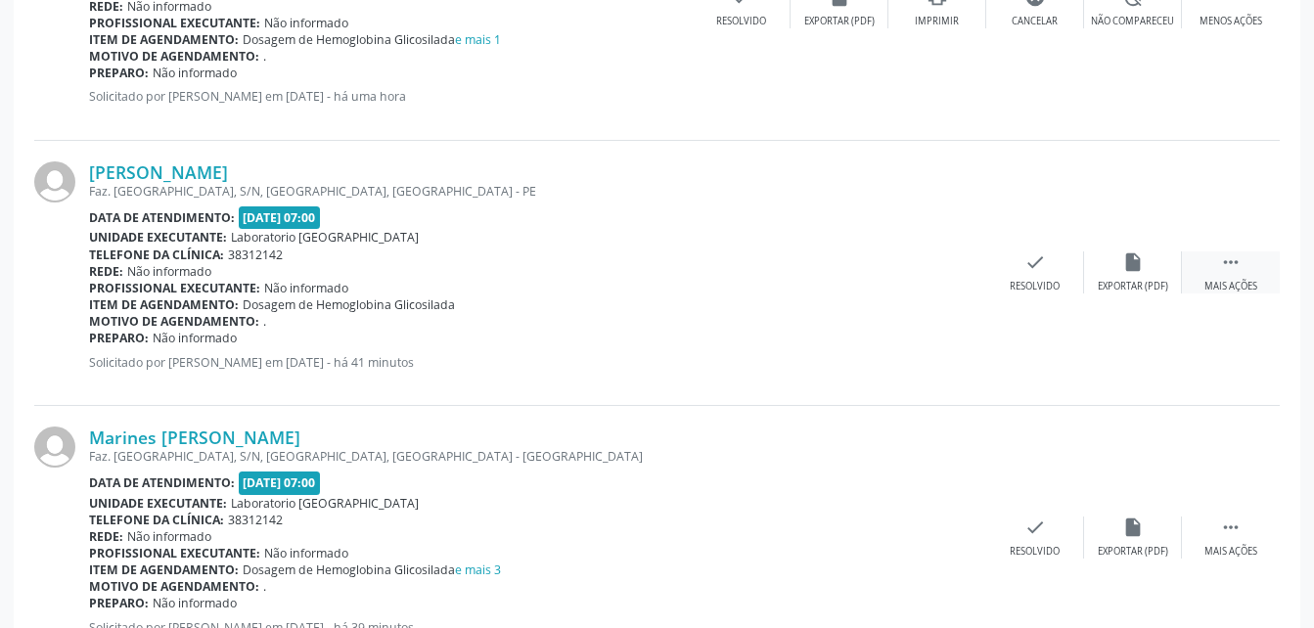
click at [1238, 256] on icon "" at bounding box center [1231, 263] width 22 height 22
click at [935, 265] on icon "print" at bounding box center [938, 263] width 22 height 22
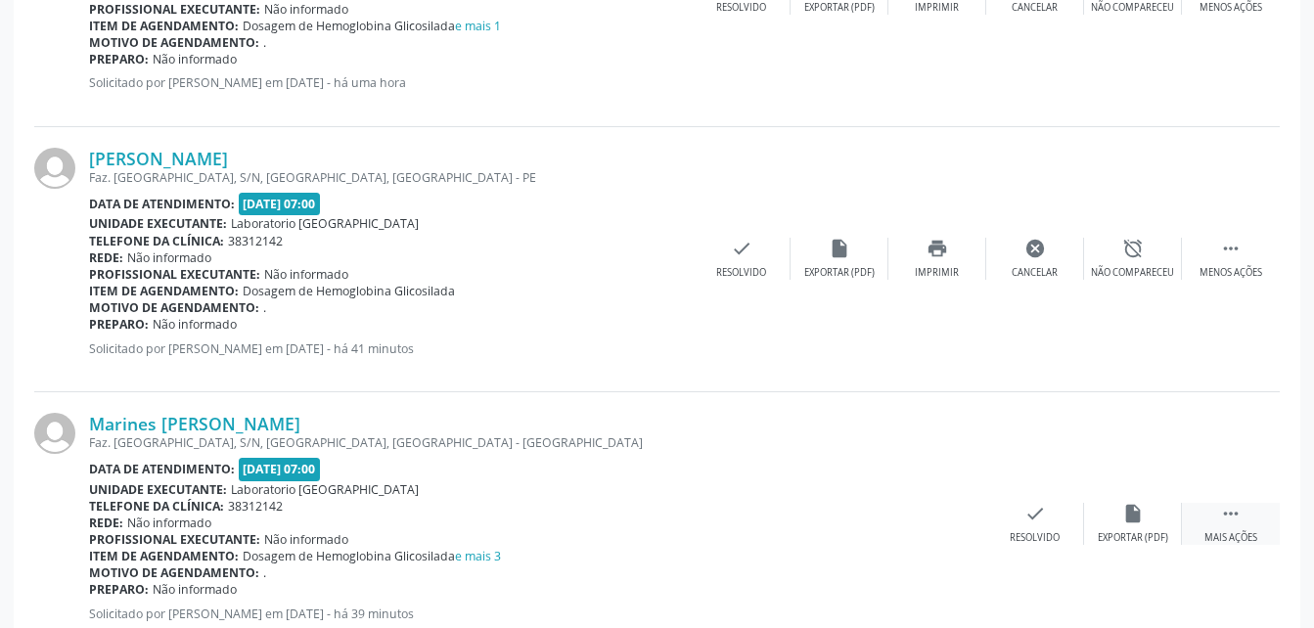
scroll to position [2740, 0]
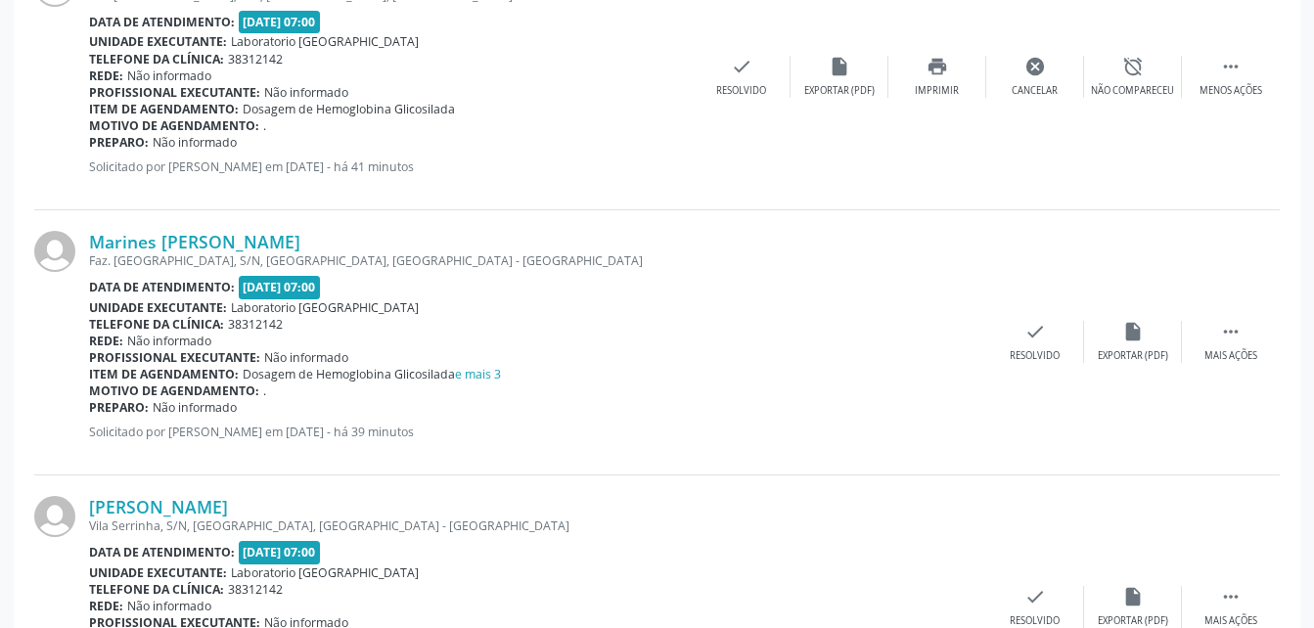
click at [1221, 317] on div "Marines [PERSON_NAME] Faz. [GEOGRAPHIC_DATA], S/N, [GEOGRAPHIC_DATA], [GEOGRAPH…" at bounding box center [657, 342] width 1246 height 265
click at [1220, 347] on div " Mais ações" at bounding box center [1231, 342] width 98 height 42
click at [940, 331] on icon "print" at bounding box center [938, 332] width 22 height 22
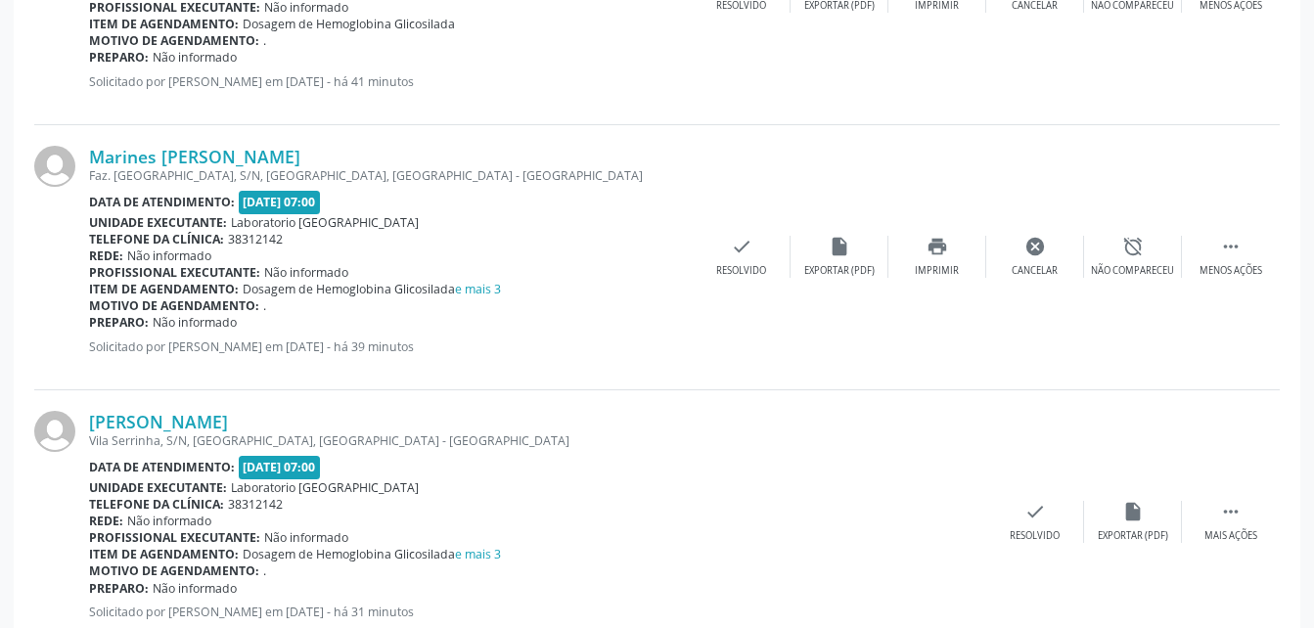
scroll to position [2886, 0]
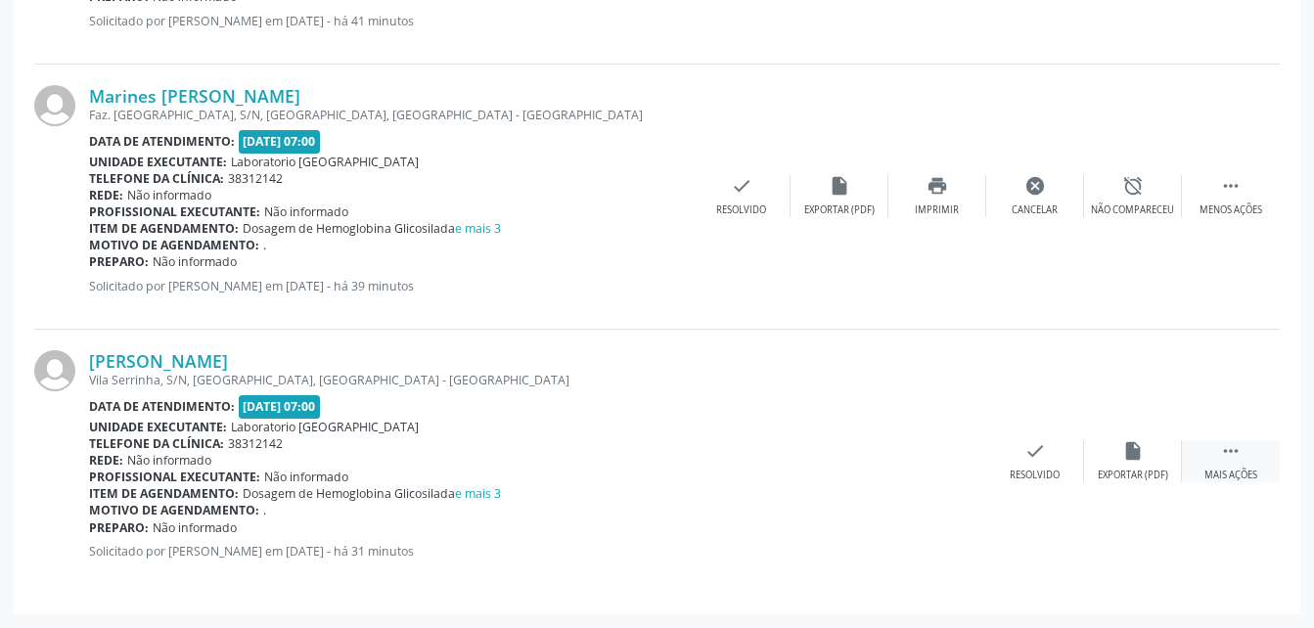
click at [1231, 462] on icon "" at bounding box center [1231, 451] width 22 height 22
click at [933, 461] on icon "print" at bounding box center [938, 451] width 22 height 22
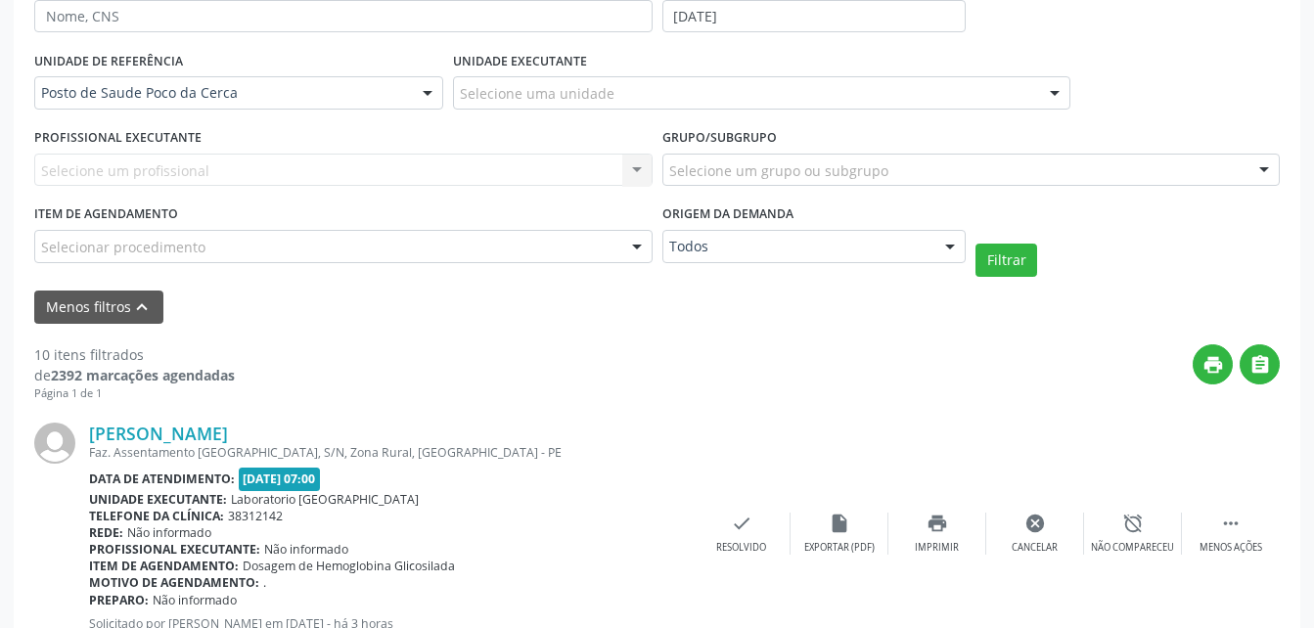
scroll to position [0, 0]
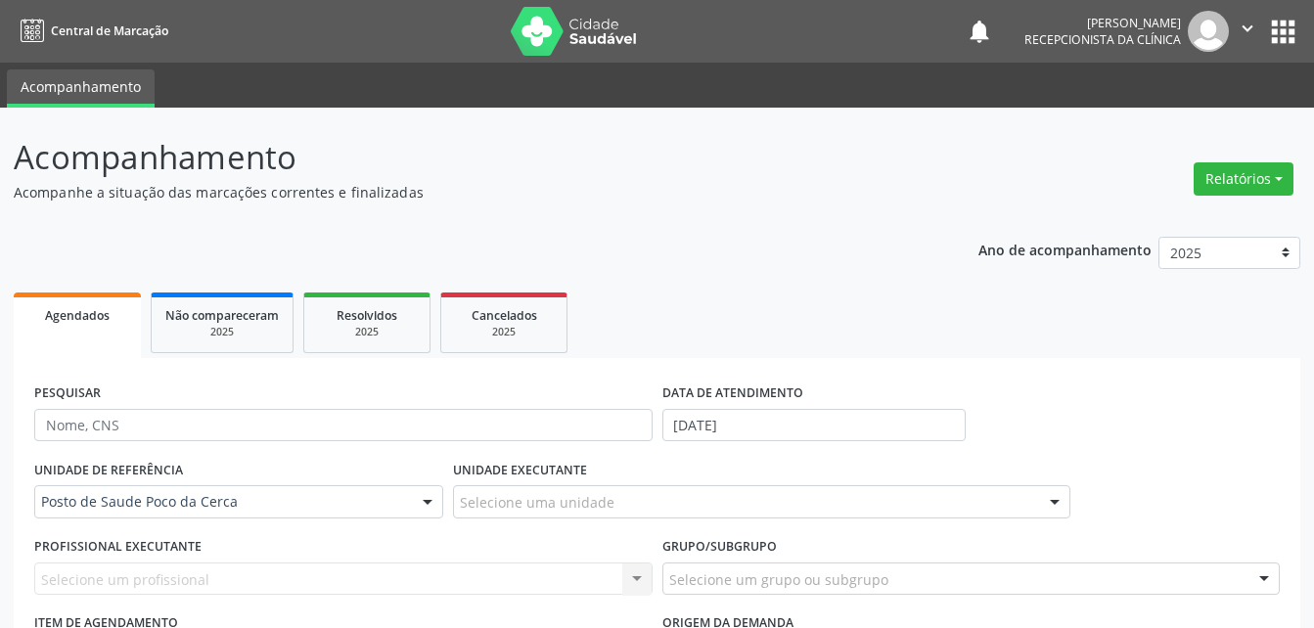
click at [1254, 29] on icon "" at bounding box center [1248, 29] width 22 height 22
click at [1160, 118] on link "Sair" at bounding box center [1197, 119] width 135 height 27
